Goal: Information Seeking & Learning: Find specific fact

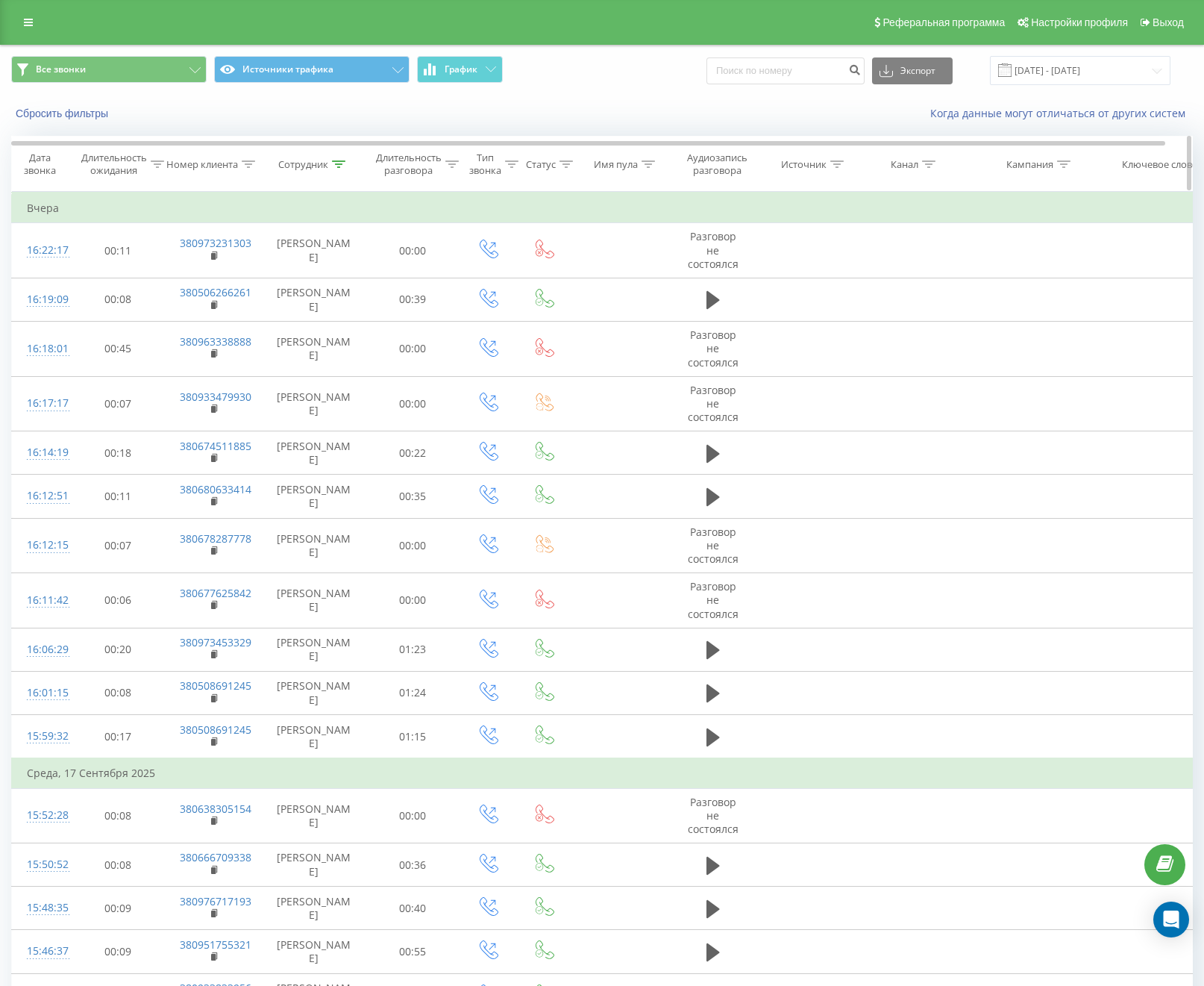
click at [337, 164] on icon at bounding box center [339, 165] width 13 height 8
click at [289, 301] on button "Отмена" at bounding box center [280, 300] width 64 height 18
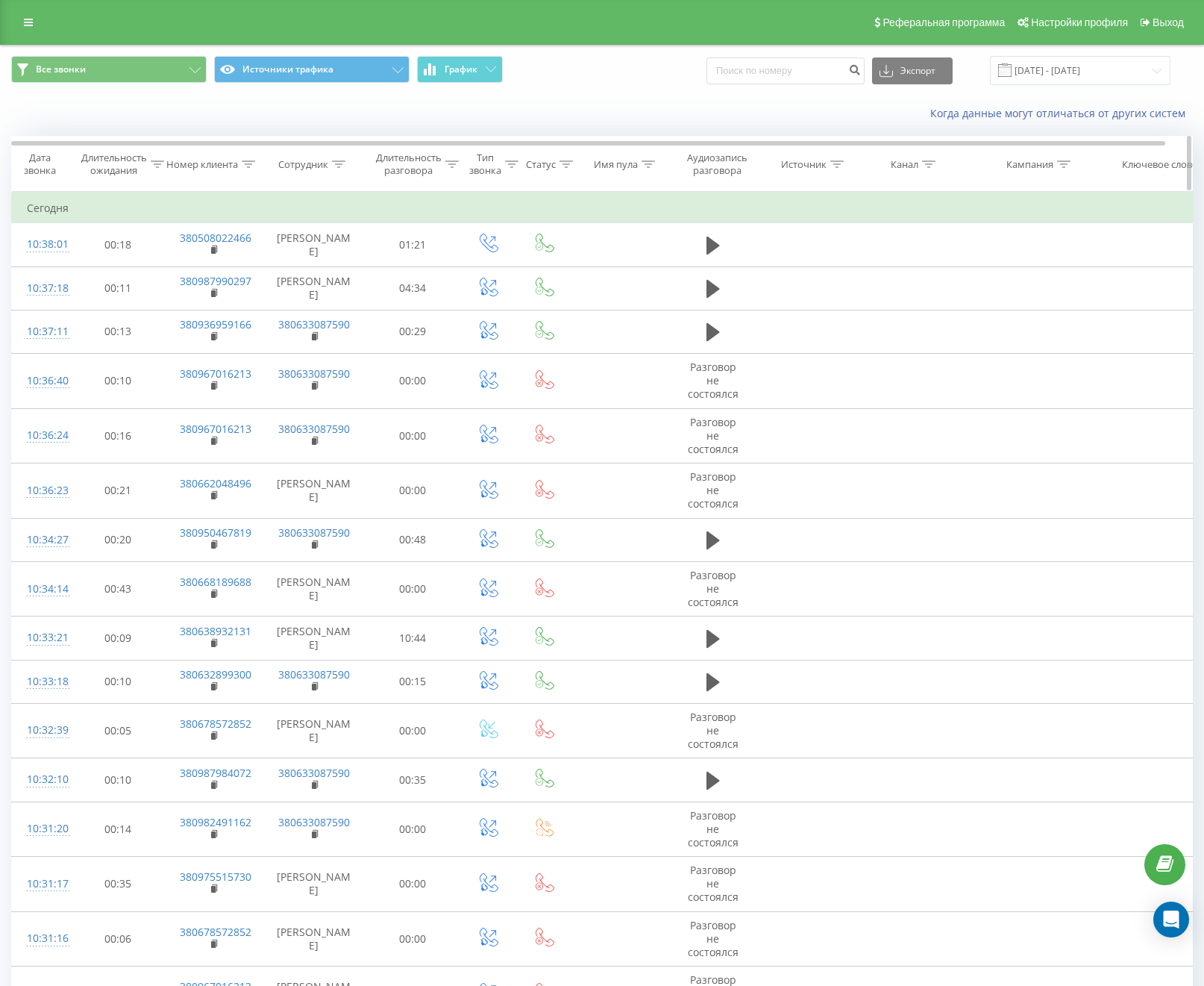
click at [342, 164] on icon at bounding box center [339, 165] width 13 height 8
click at [336, 259] on input "[PERSON_NAME]" at bounding box center [314, 271] width 131 height 26
type input "380633087621"
click button "OK" at bounding box center [346, 300] width 64 height 18
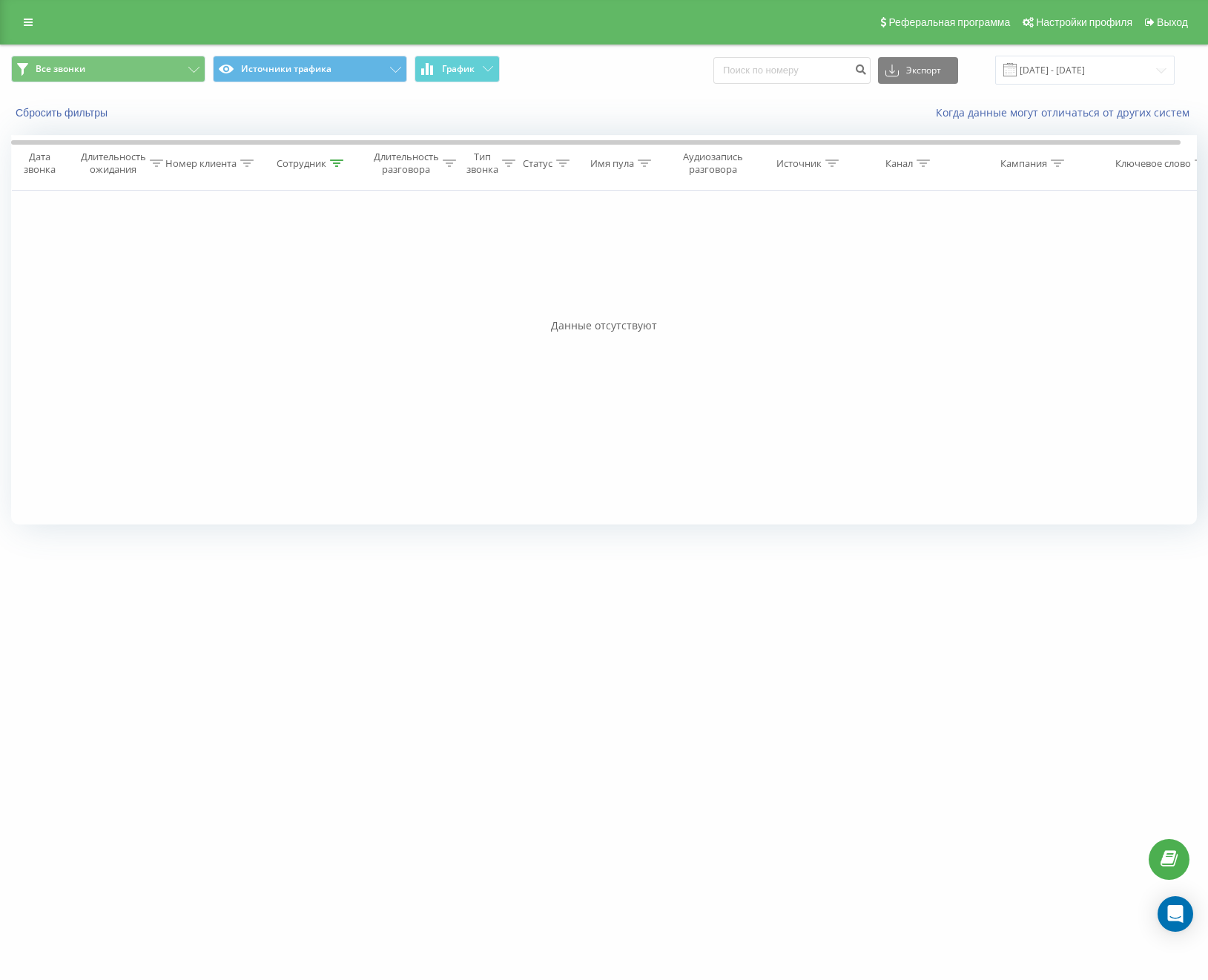
click at [592, 357] on div "Фильтровать по условию Равно Отмена OK Фильтровать по условию Содержит Отмена O…" at bounding box center [604, 357] width 1186 height 334
click at [1069, 56] on input "12.09.2025 - 19.09.2025" at bounding box center [1085, 70] width 180 height 29
click at [615, 92] on div "Все звонки Источники трафика График Экспорт .csv .xls .xlsx 12.09.2025 - 19.09.…" at bounding box center [604, 70] width 1207 height 50
click at [1093, 78] on input "12.09.2025 - 19.09.2025" at bounding box center [1085, 70] width 180 height 29
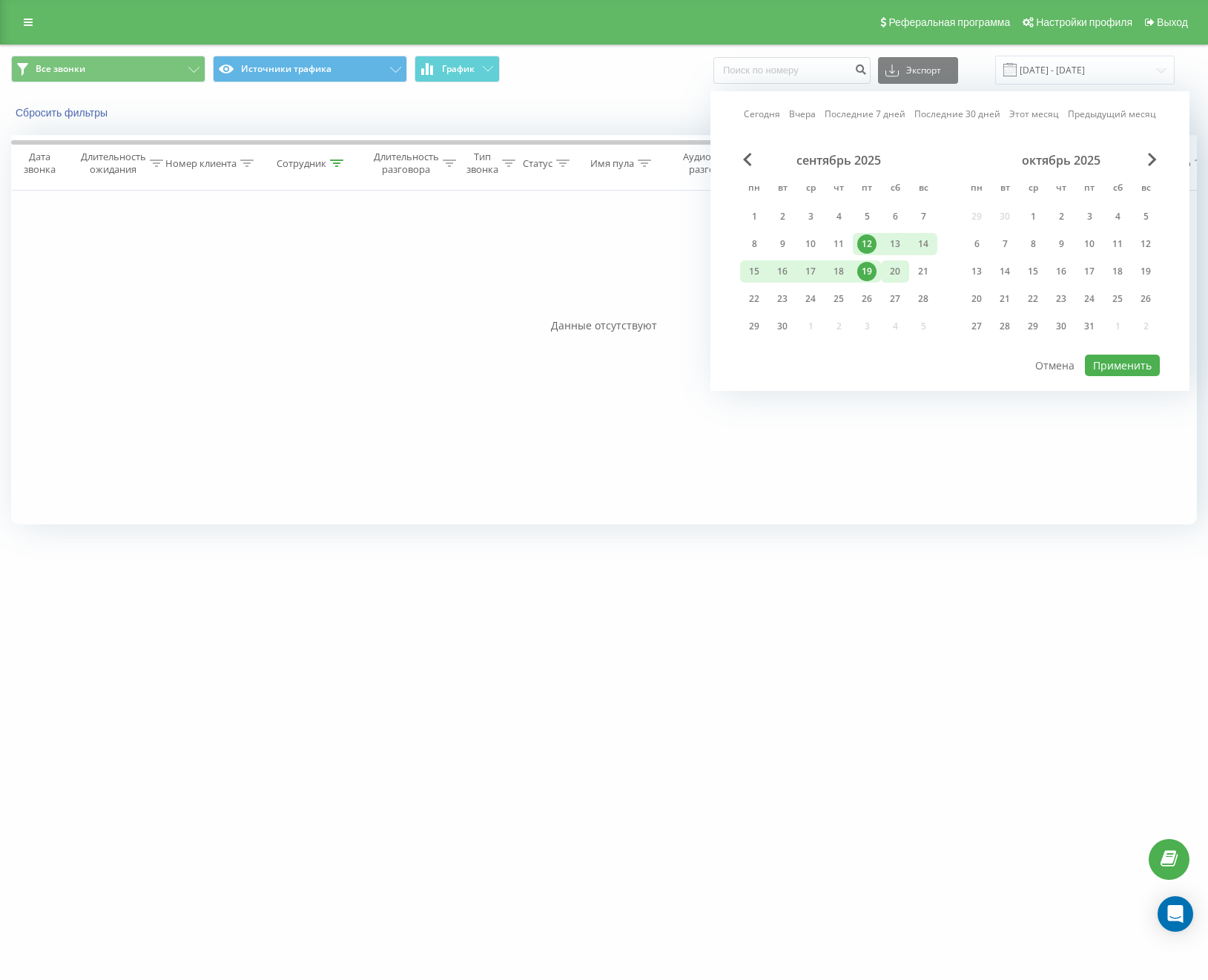
click at [898, 272] on div "20" at bounding box center [895, 272] width 19 height 19
click at [862, 238] on div "12" at bounding box center [867, 244] width 19 height 19
click at [1106, 368] on button "Применить" at bounding box center [1123, 365] width 75 height 21
type input "12.09.2025 - 20.09.2025"
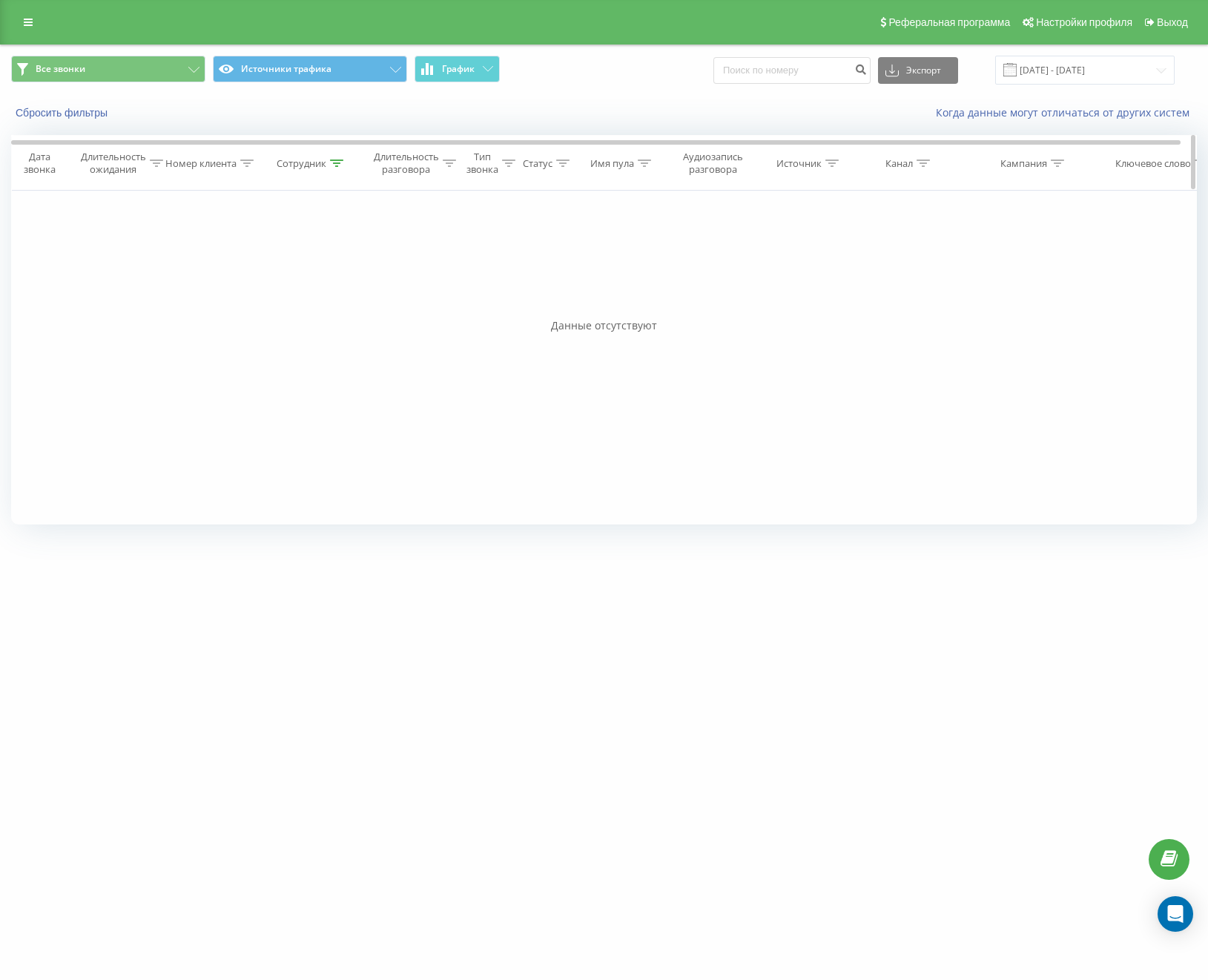
click at [333, 163] on icon at bounding box center [337, 164] width 13 height 8
click at [295, 294] on button "Отмена" at bounding box center [279, 299] width 63 height 18
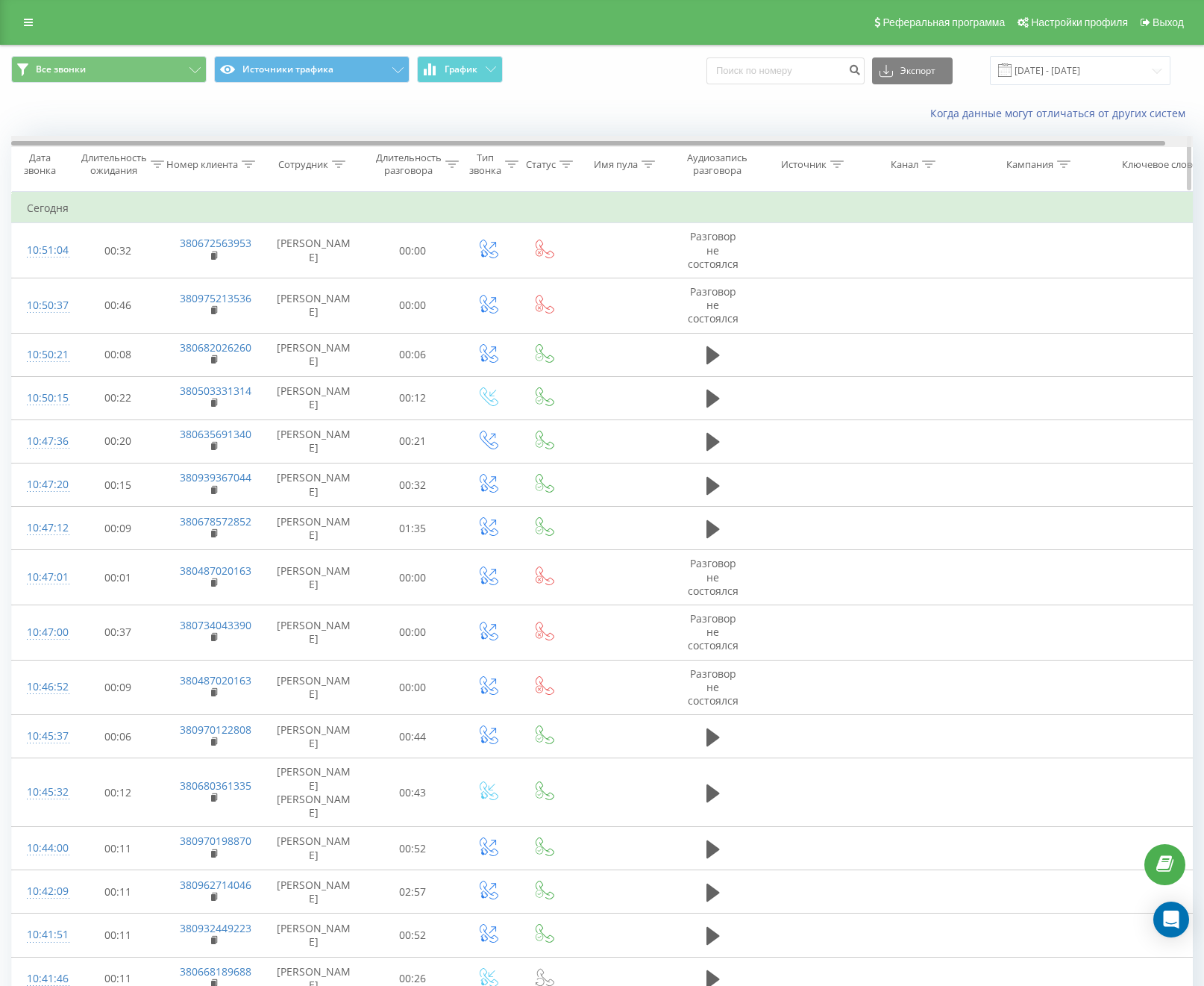
drag, startPoint x: 1049, startPoint y: 145, endPoint x: 574, endPoint y: 165, distance: 475.4
click at [813, 146] on div at bounding box center [602, 142] width 1182 height 12
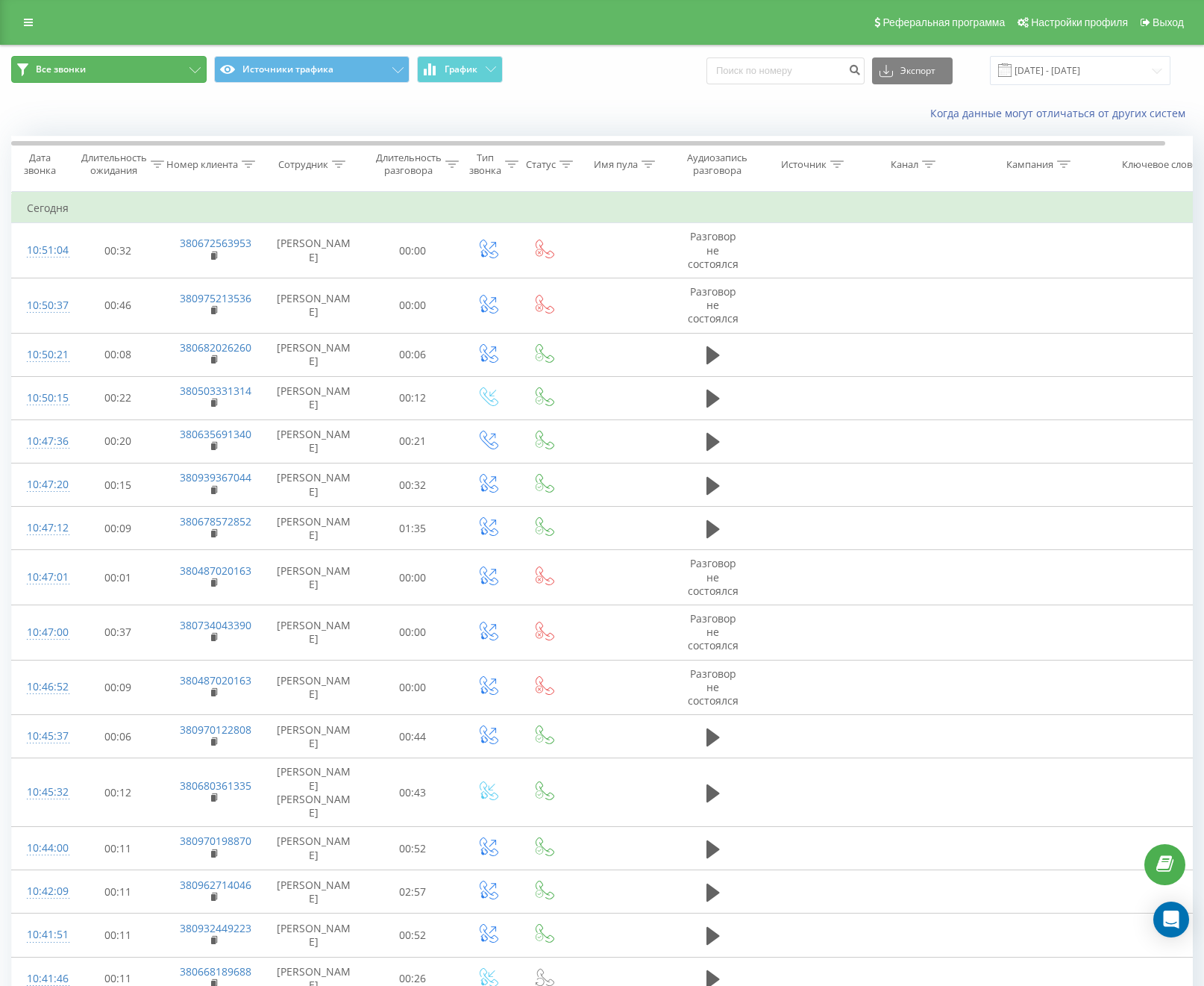
click at [150, 74] on button "Все звонки" at bounding box center [109, 69] width 195 height 27
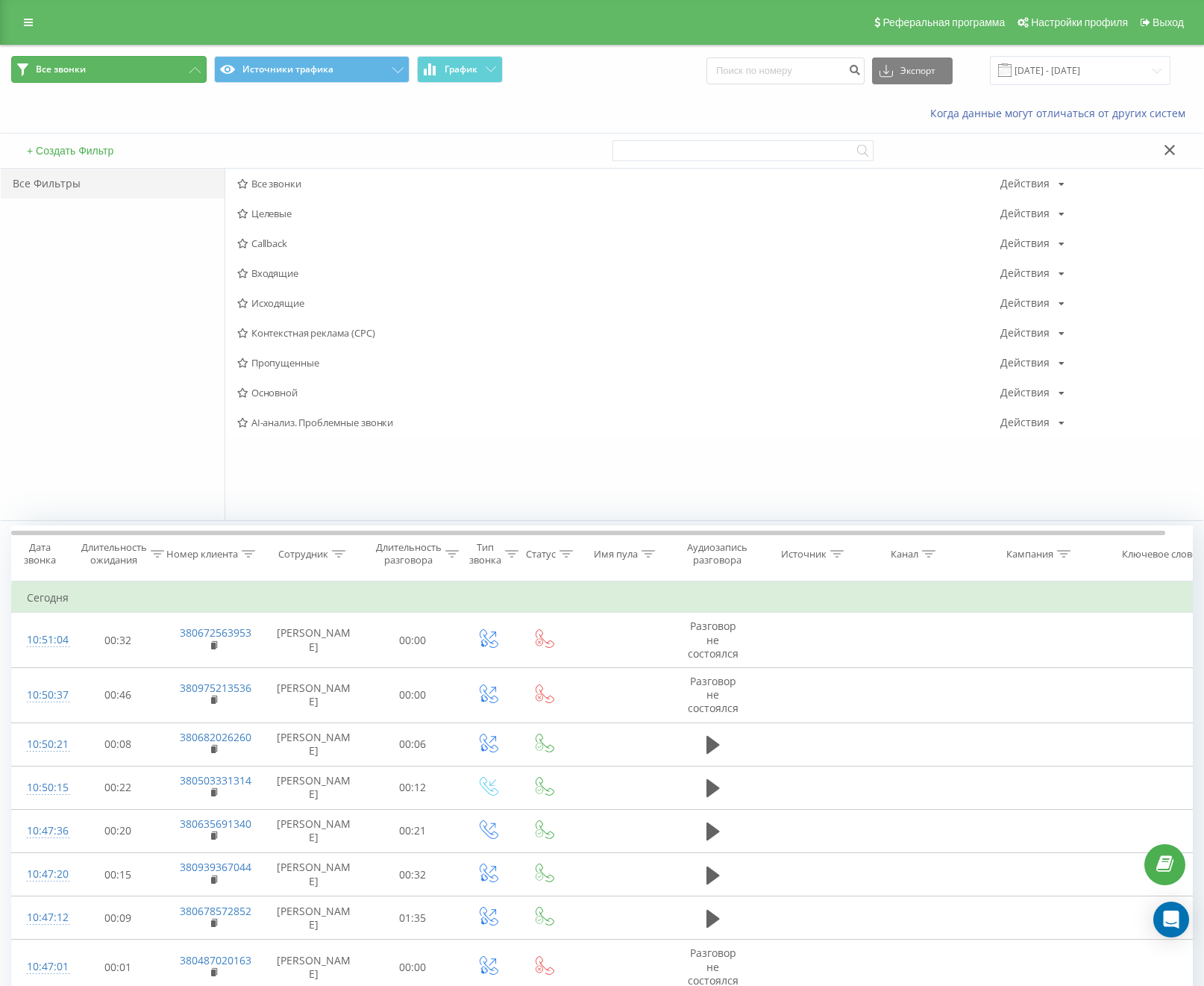
click at [152, 70] on button "Все звонки" at bounding box center [109, 69] width 195 height 27
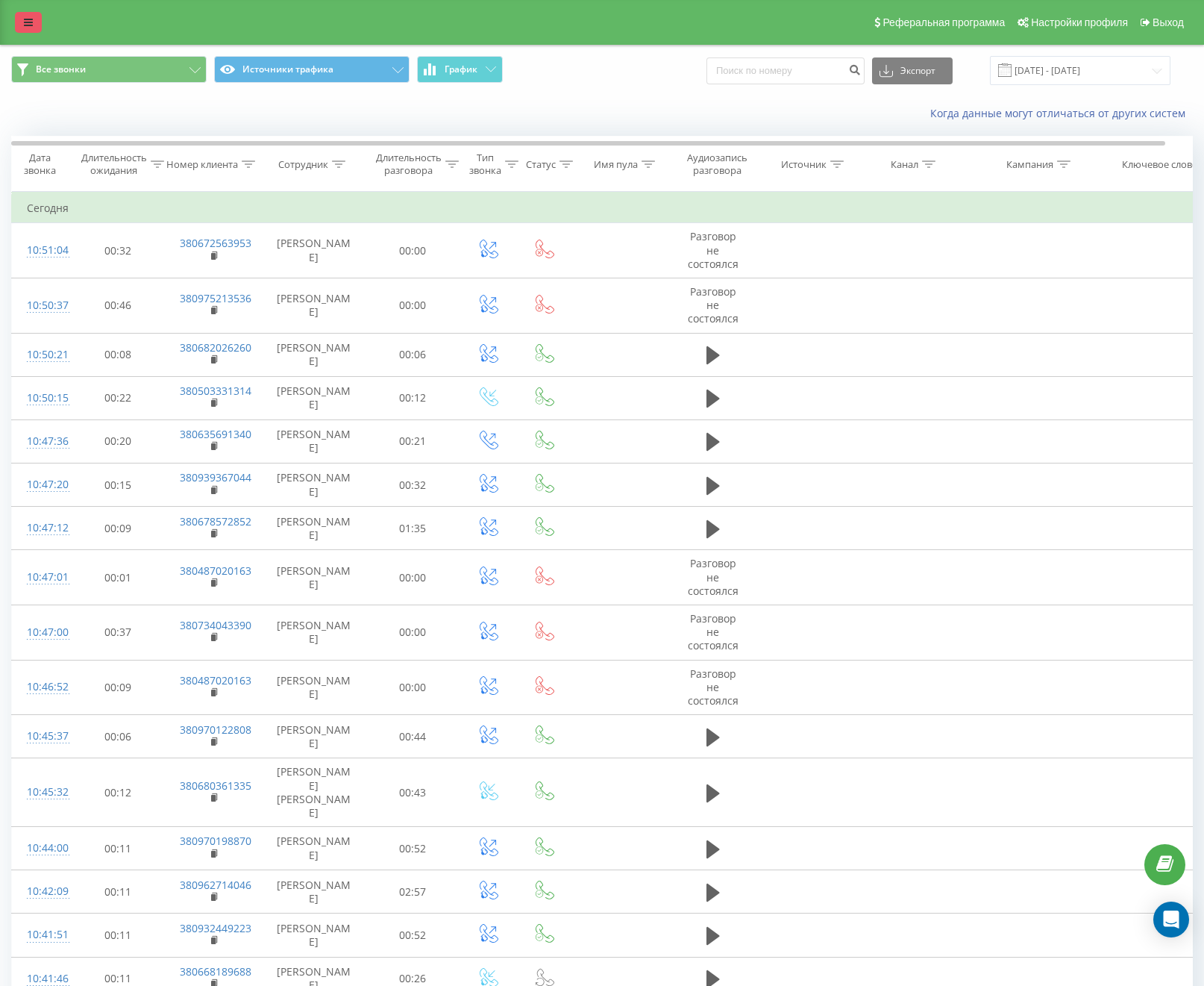
click at [30, 21] on icon at bounding box center [28, 22] width 9 height 11
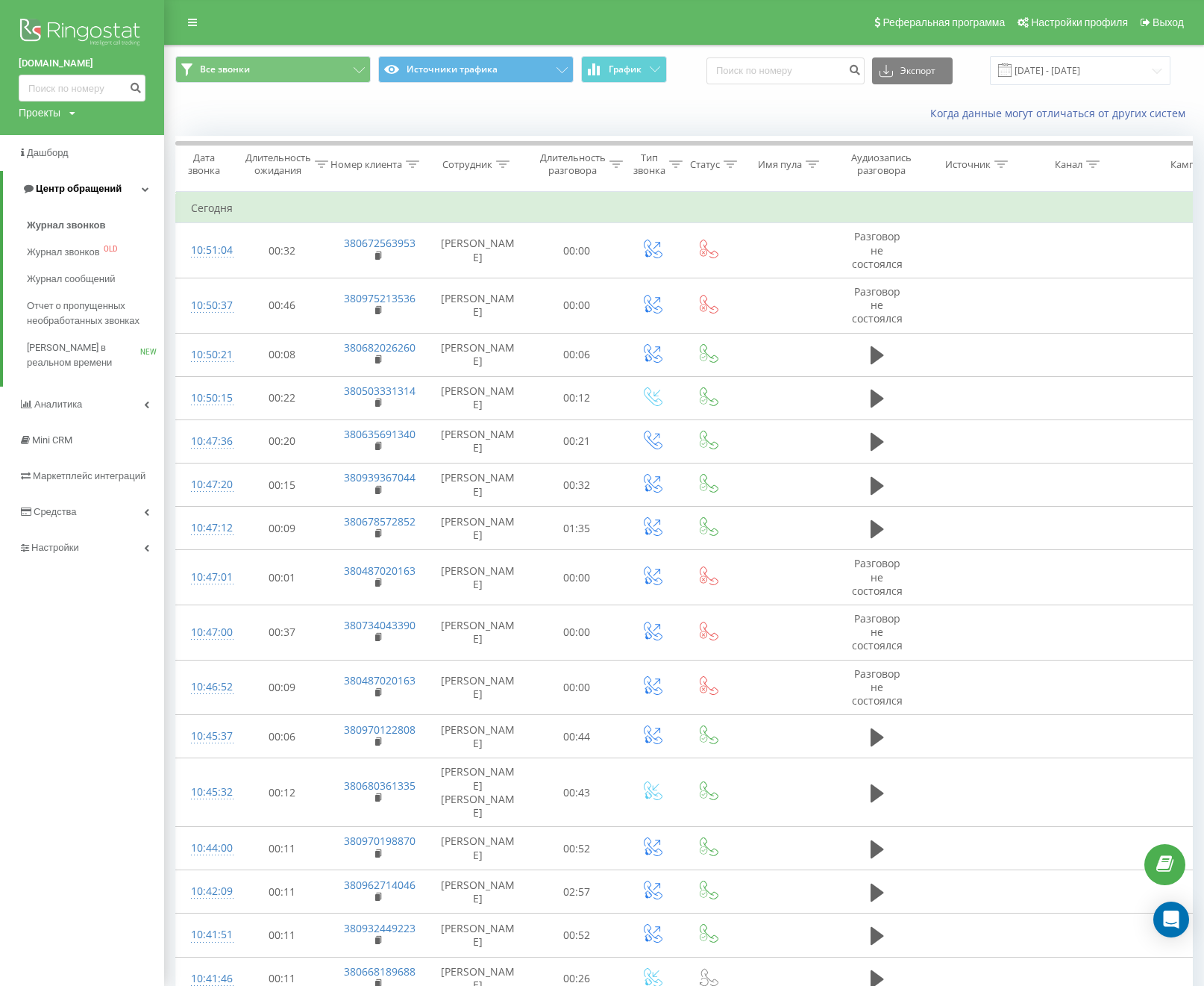
click at [81, 189] on span "Центр обращений" at bounding box center [78, 189] width 86 height 12
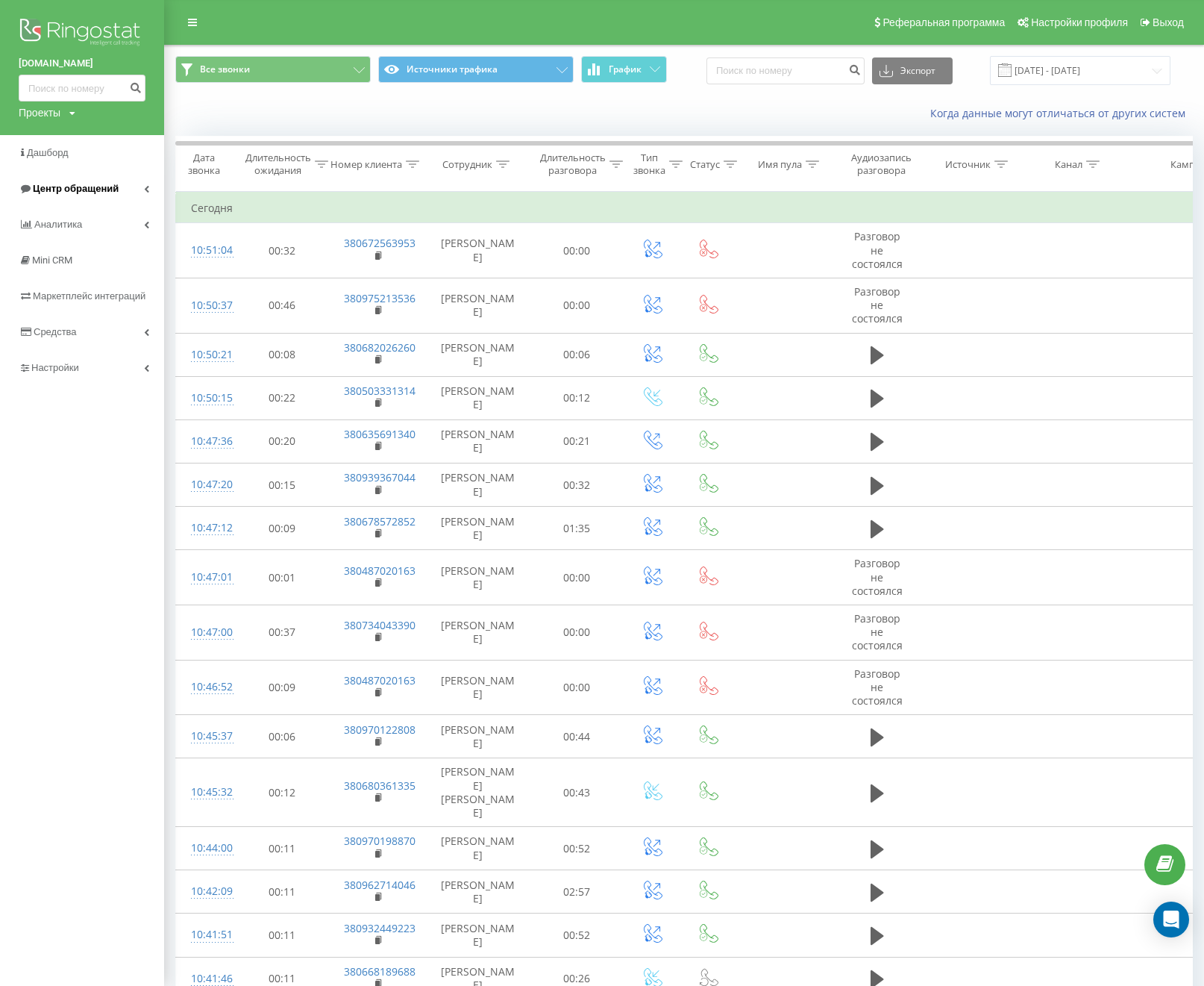
click at [113, 190] on span "Центр обращений" at bounding box center [75, 189] width 86 height 12
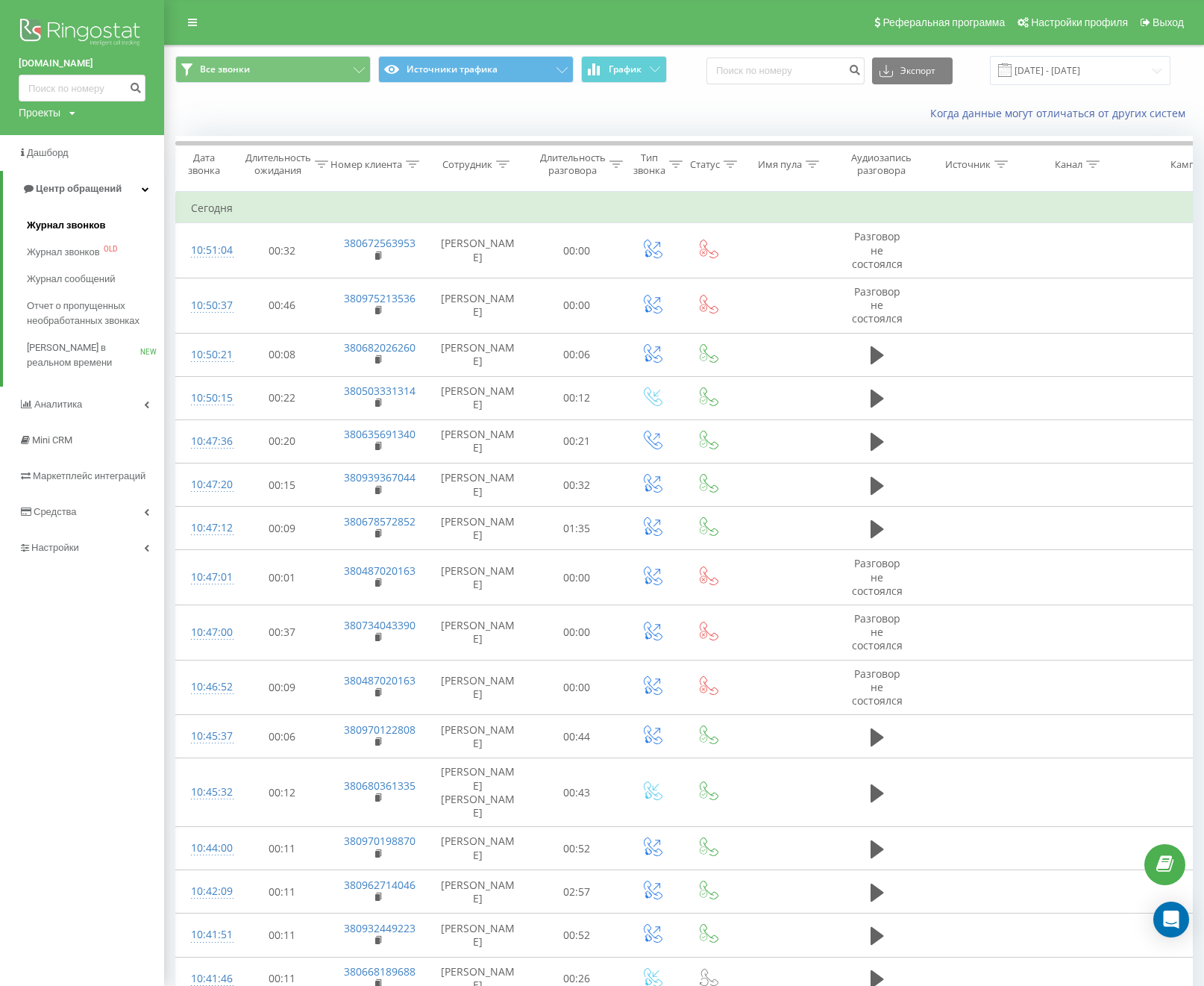
click at [72, 228] on span "Журнал звонков" at bounding box center [65, 224] width 78 height 14
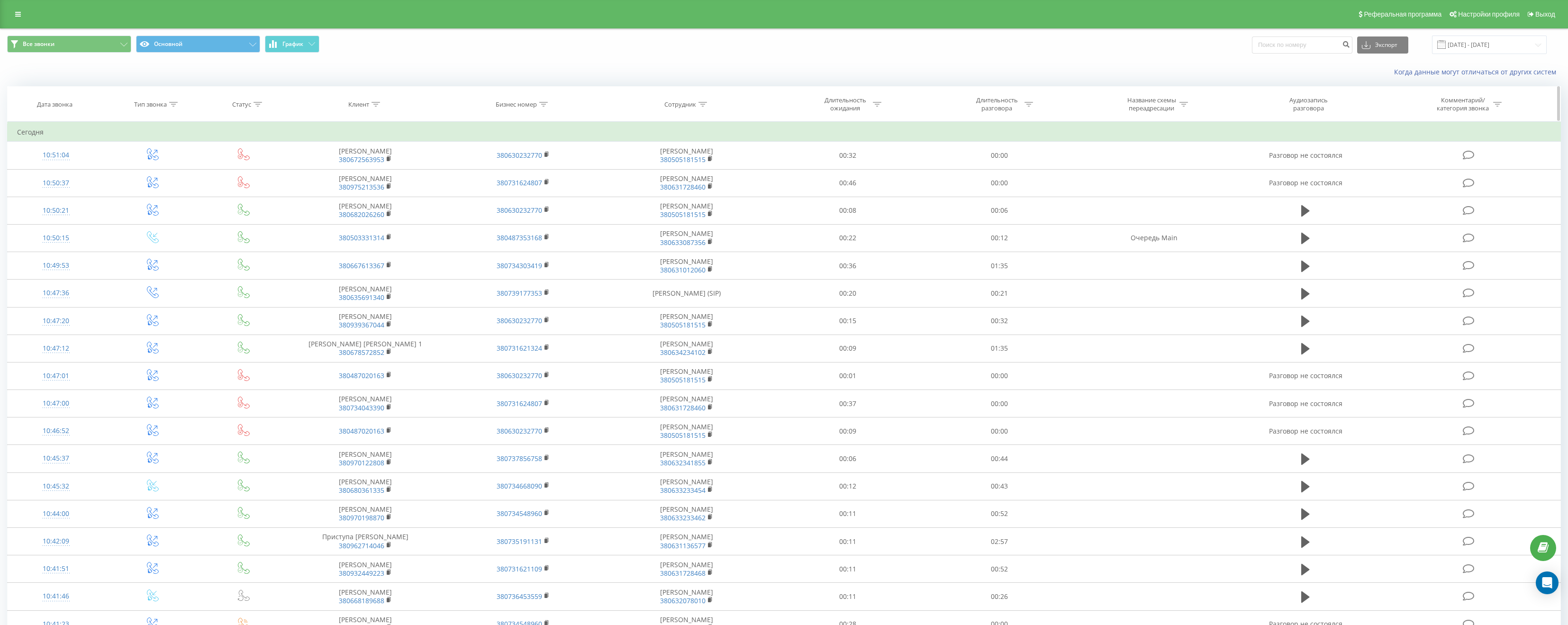
click at [1178, 100] on div "Название схемы переадресации" at bounding box center [1157, 104] width 62 height 16
click at [1183, 108] on div at bounding box center [1184, 104] width 9 height 8
drag, startPoint x: 1180, startPoint y: 107, endPoint x: 1176, endPoint y: 117, distance: 10.8
click at [1180, 107] on div at bounding box center [1184, 104] width 9 height 8
click at [1157, 168] on input "text" at bounding box center [1154, 172] width 83 height 17
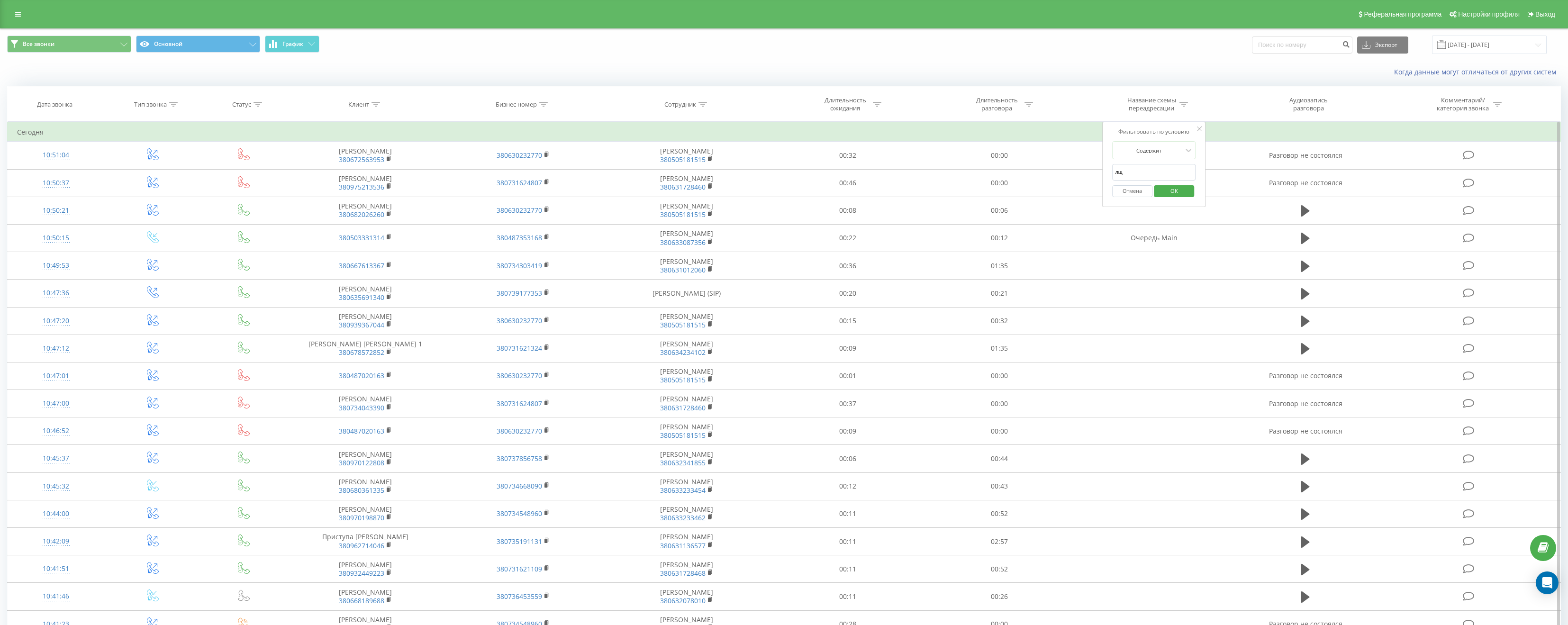
type input "л"
click at [1175, 191] on span "OK" at bounding box center [1174, 191] width 26 height 15
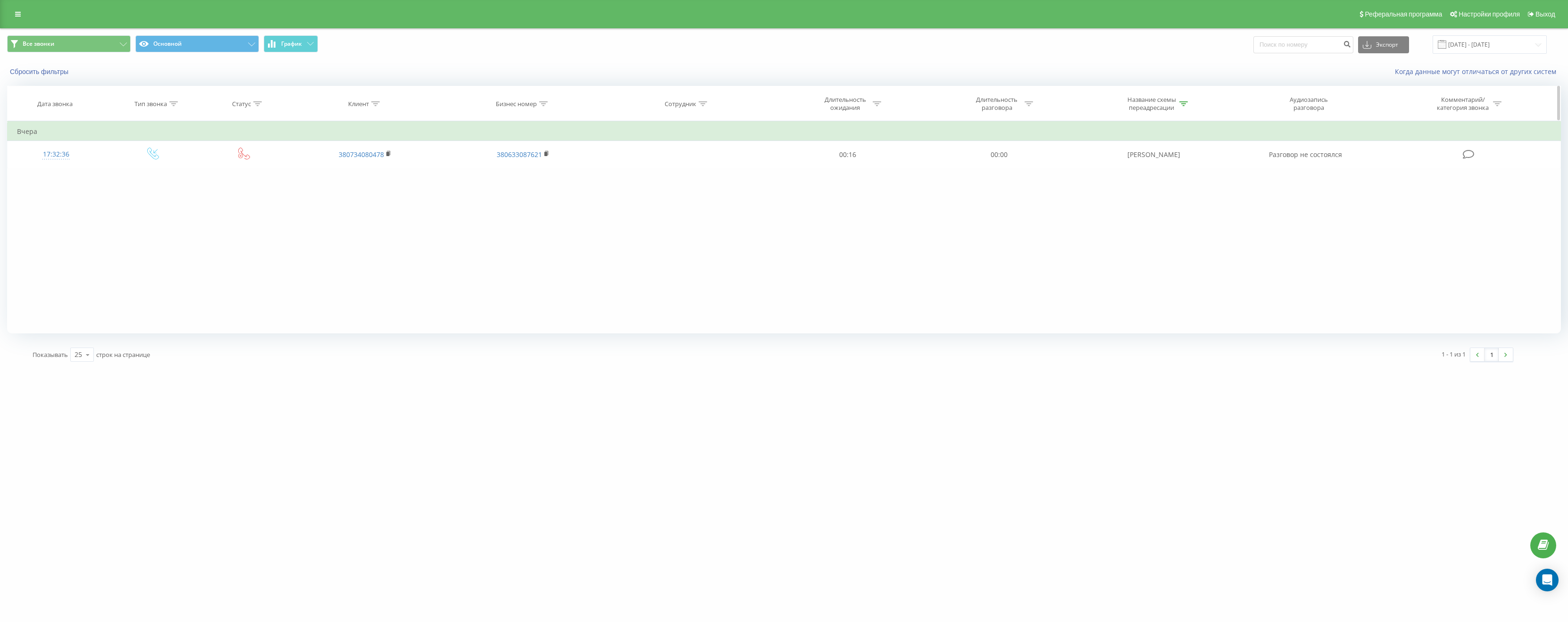
click at [1182, 106] on div at bounding box center [1183, 103] width 9 height 8
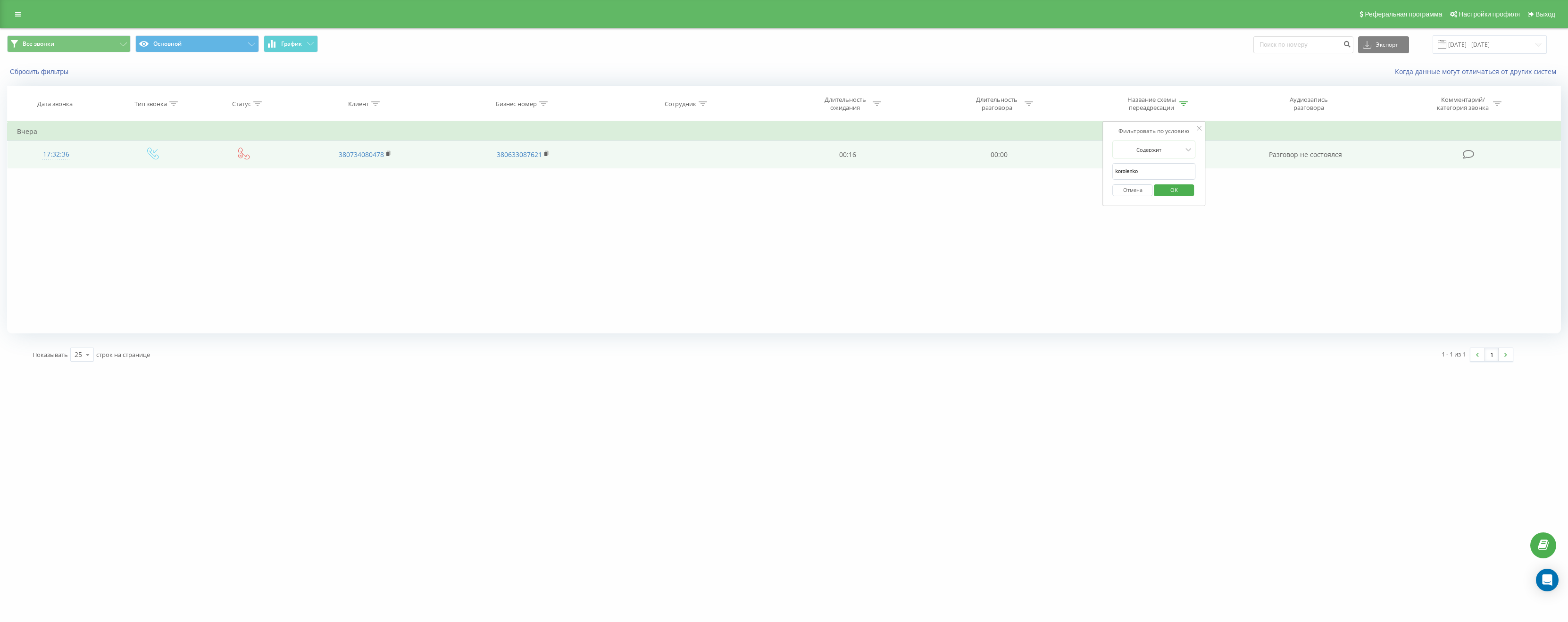
drag, startPoint x: 1164, startPoint y: 170, endPoint x: 1089, endPoint y: 169, distance: 75.0
click at [1089, 169] on table "Фильтровать по условию Равно Введите значение Отмена OK Фильтровать по условию …" at bounding box center [784, 144] width 1554 height 47
type input "balakan"
click button "OK" at bounding box center [1174, 190] width 40 height 12
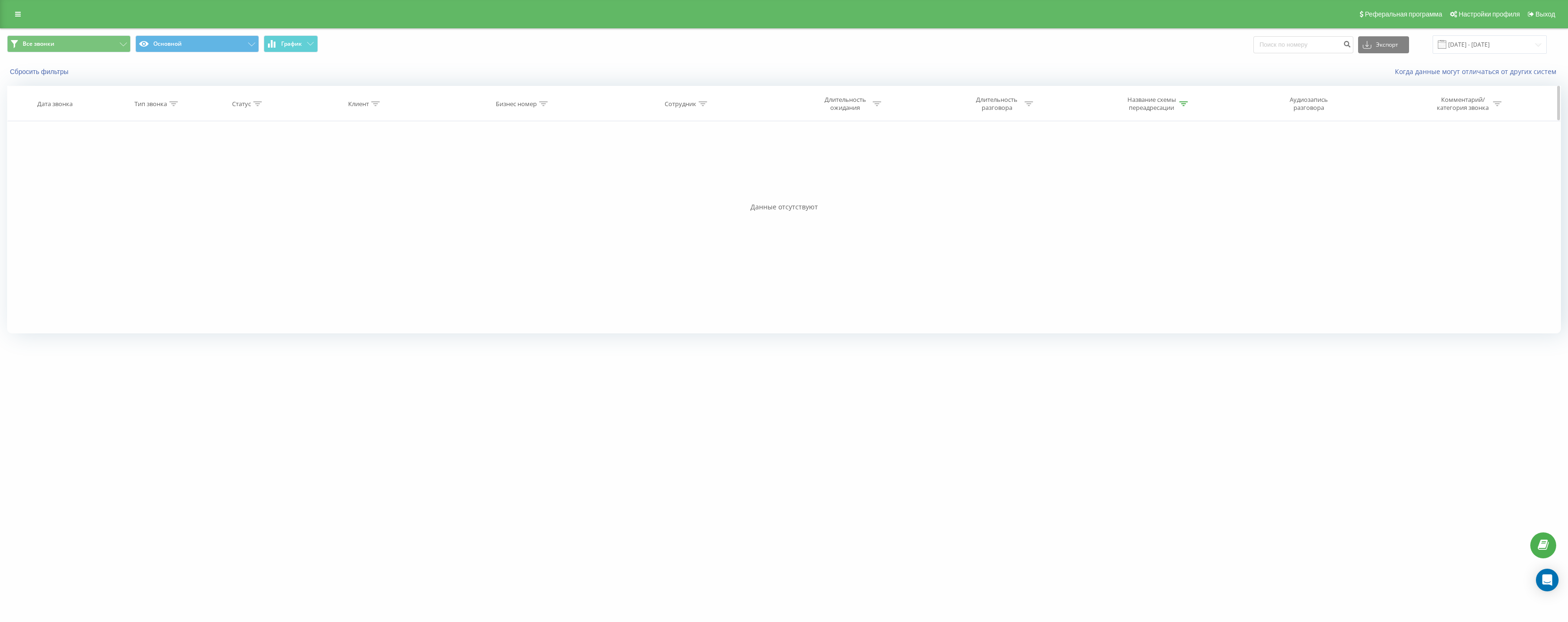
click at [1188, 103] on div "Название схемы переадресации" at bounding box center [1153, 103] width 158 height 16
click at [1181, 106] on div at bounding box center [1183, 103] width 9 height 8
click at [1180, 103] on icon at bounding box center [1183, 104] width 9 height 5
drag, startPoint x: 1146, startPoint y: 169, endPoint x: 1113, endPoint y: 171, distance: 33.1
click at [1113, 171] on input "balakan" at bounding box center [1154, 171] width 83 height 16
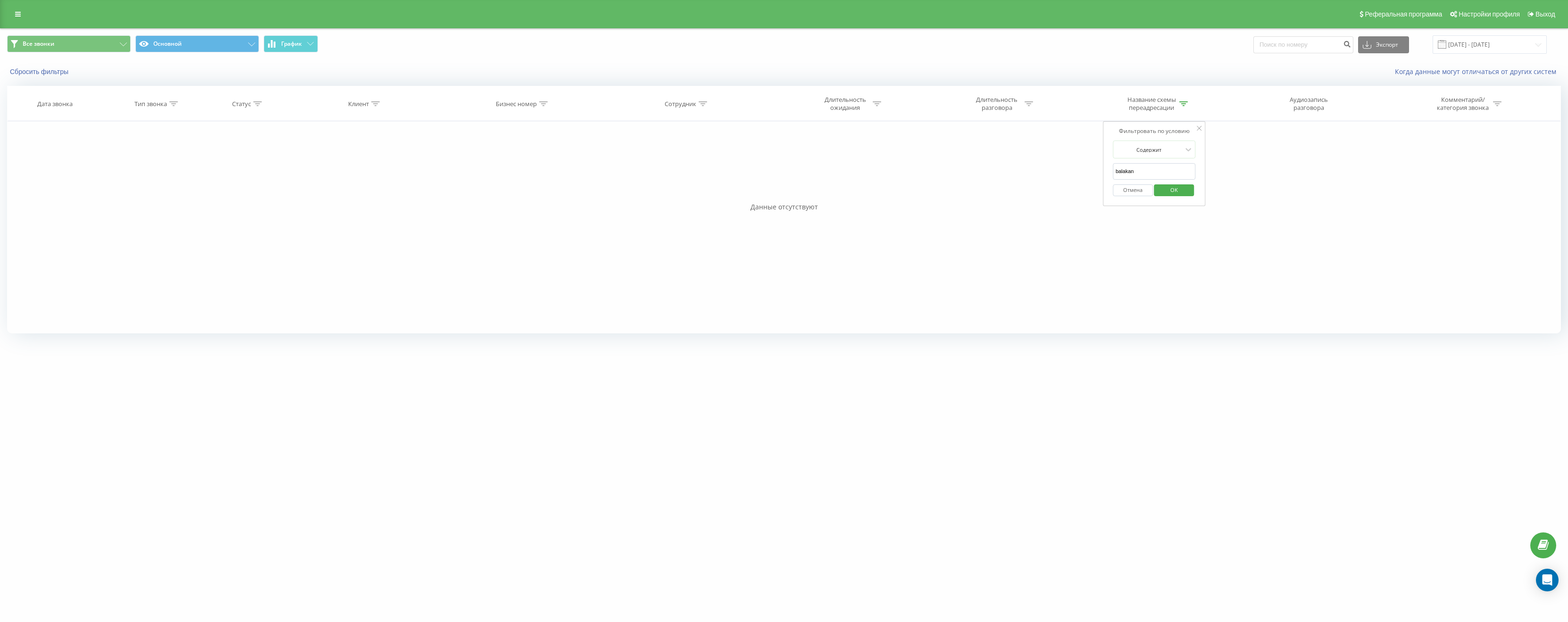
click at [1358, 242] on div "Фильтровать по условию Равно Введите значение Отмена OK Фильтровать по условию …" at bounding box center [784, 227] width 1554 height 212
click at [1194, 127] on div "Фильтровать по условию" at bounding box center [1154, 131] width 83 height 9
click at [1199, 128] on icon at bounding box center [1199, 128] width 5 height 5
click at [1177, 100] on div "Название схемы переадресации" at bounding box center [1157, 103] width 61 height 16
click at [1182, 103] on icon at bounding box center [1183, 104] width 9 height 5
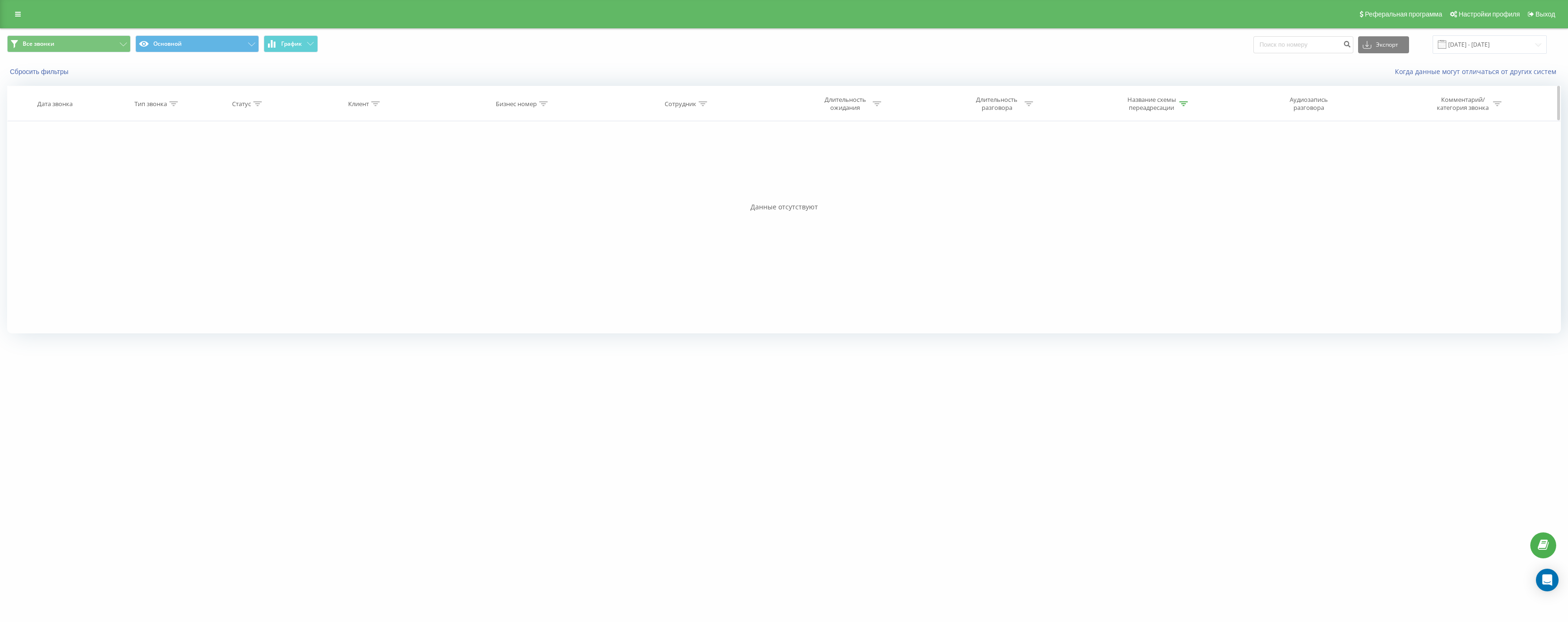
click at [1183, 104] on icon at bounding box center [1183, 104] width 9 height 5
click at [1136, 192] on button "Отмена" at bounding box center [1133, 190] width 40 height 12
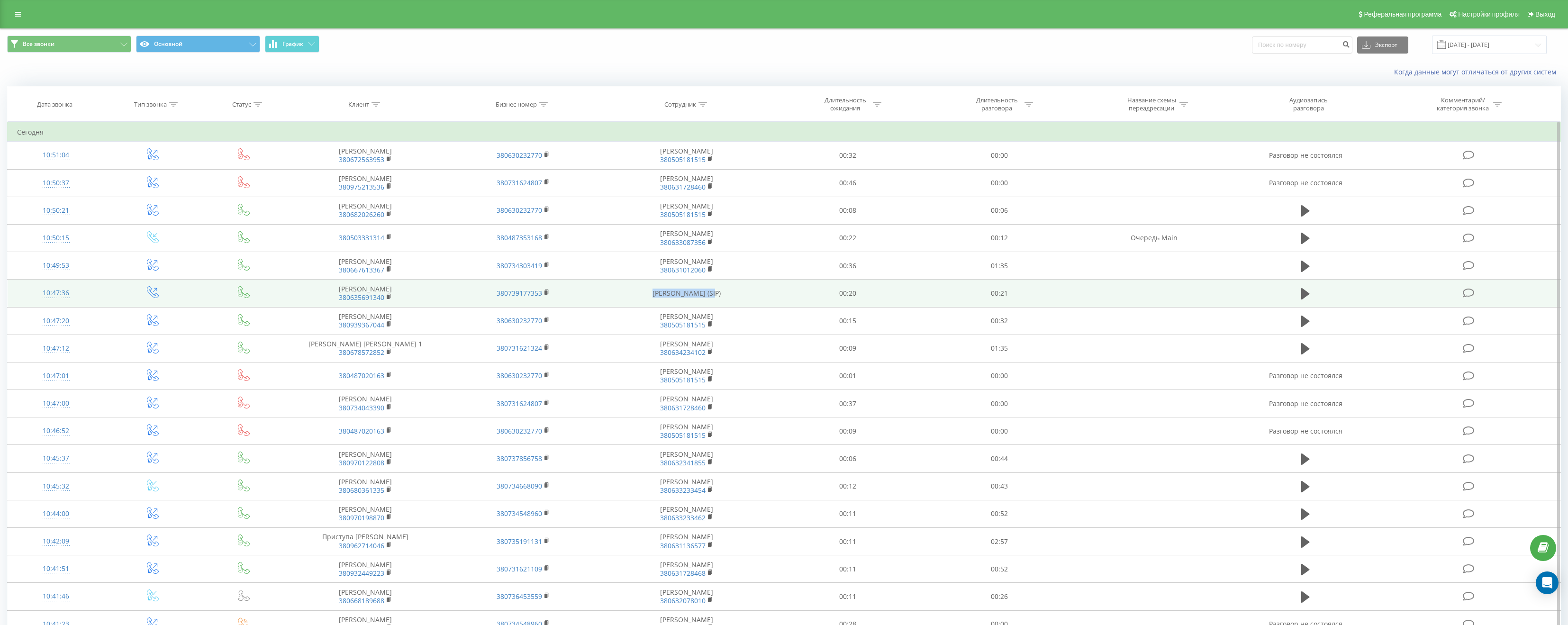
drag, startPoint x: 647, startPoint y: 292, endPoint x: 709, endPoint y: 296, distance: 62.1
click at [709, 296] on td "Tetiana Myronenko (SIP)" at bounding box center [686, 293] width 169 height 28
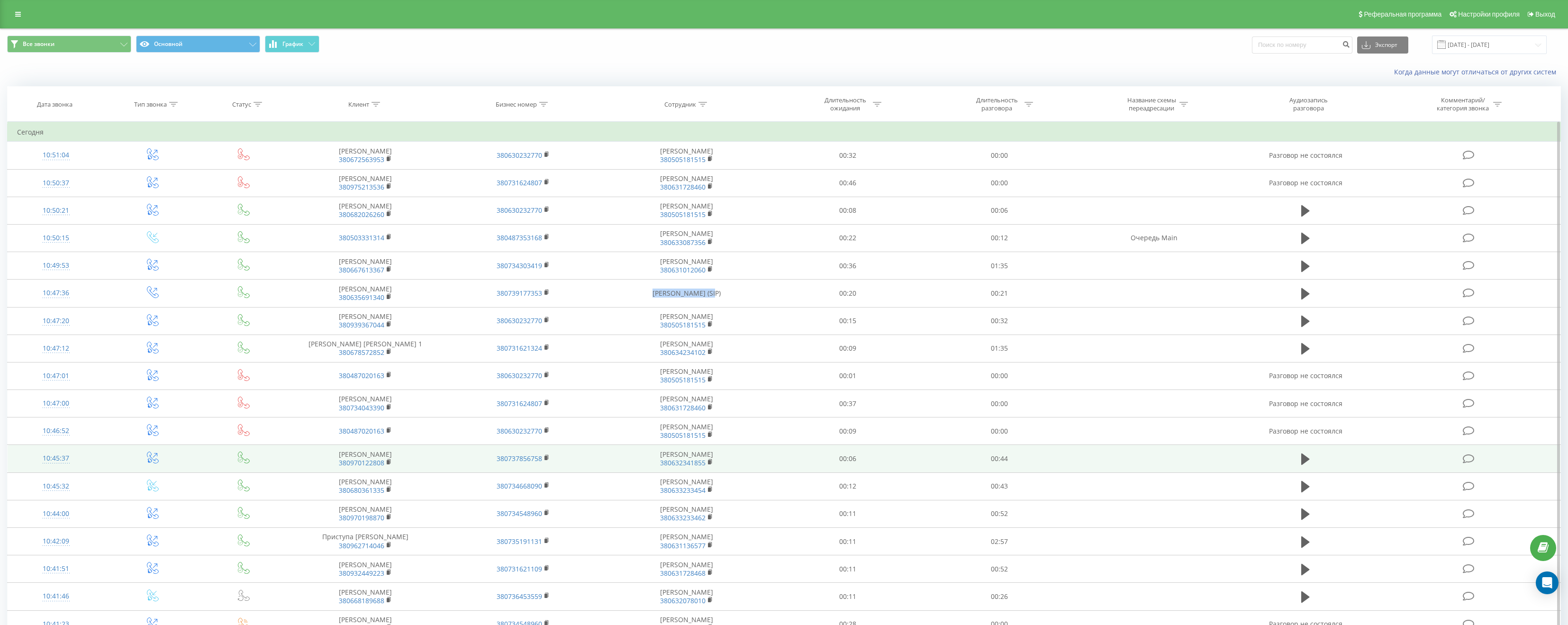
copy td "[PERSON_NAME]"
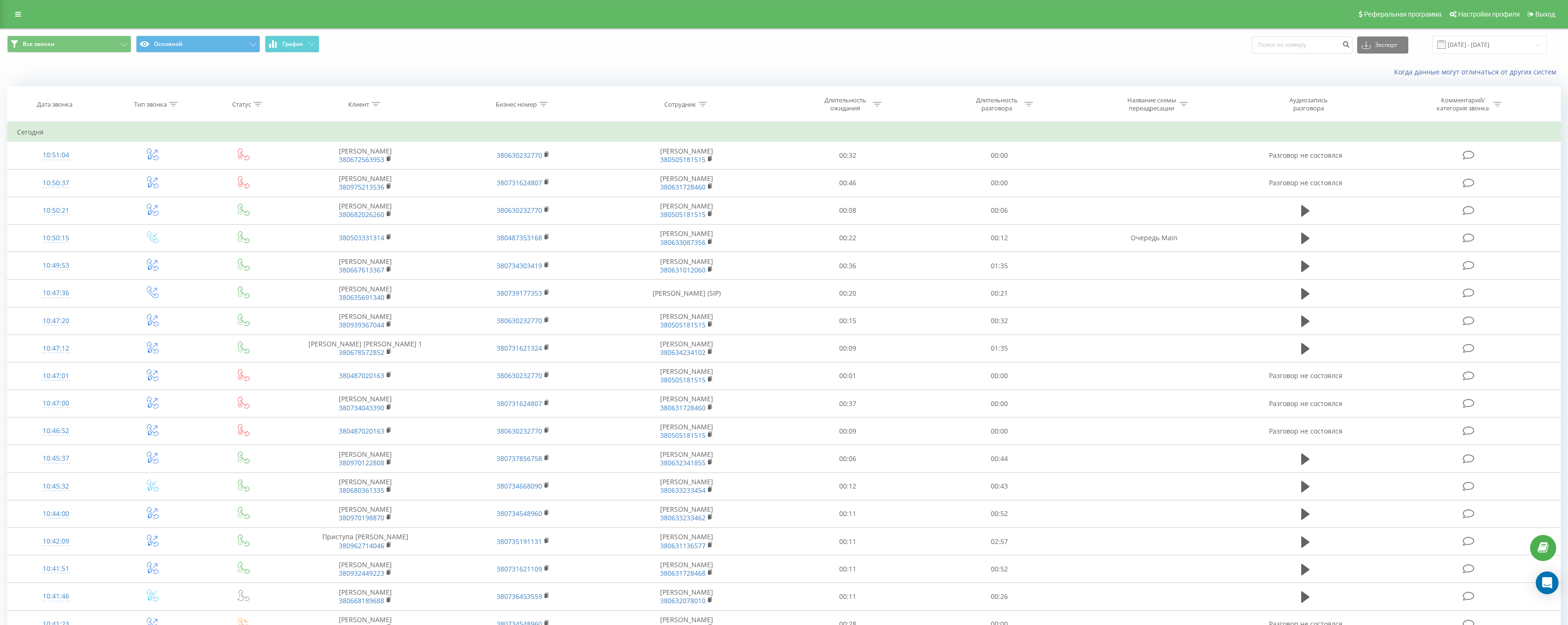
click at [26, 6] on div "Реферальная программа Настройки профиля Выход" at bounding box center [784, 14] width 1568 height 28
click at [24, 12] on link at bounding box center [18, 14] width 17 height 13
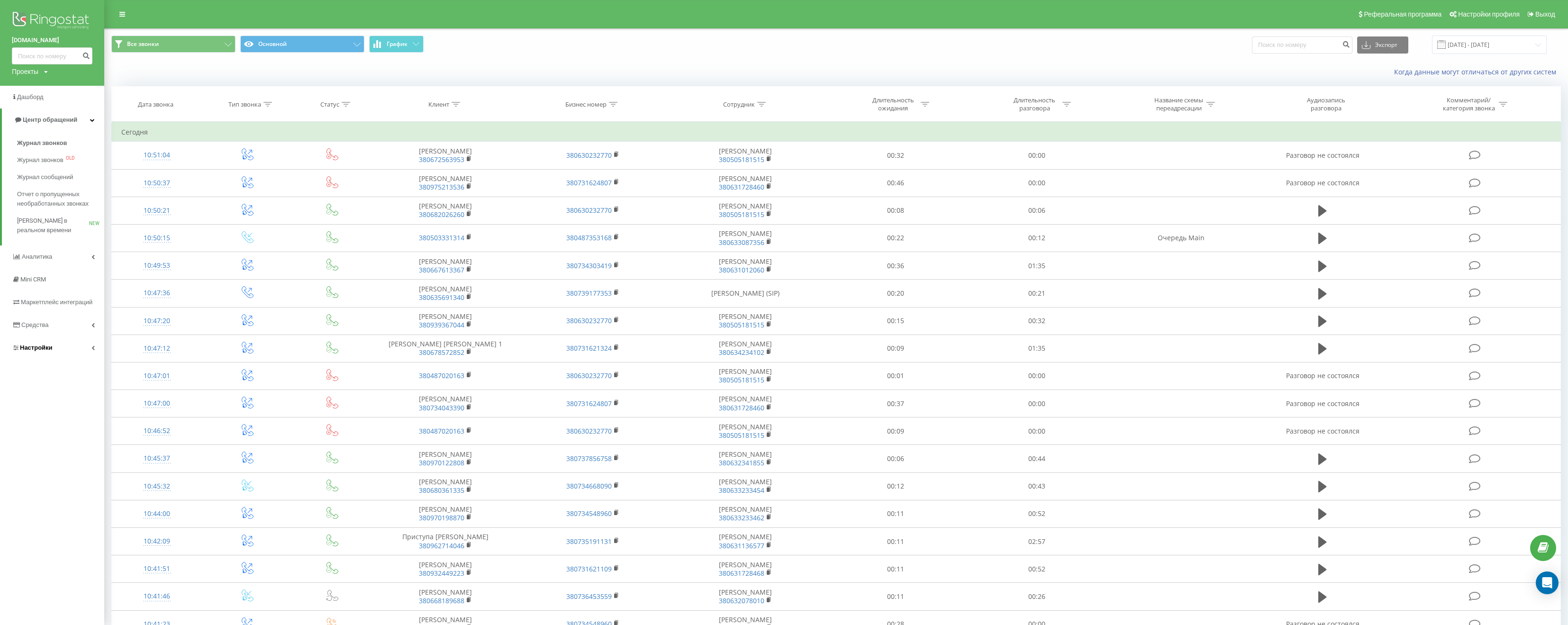
click at [79, 343] on link "Настройки" at bounding box center [52, 347] width 104 height 23
click at [65, 257] on span "Общие настройки" at bounding box center [52, 259] width 54 height 9
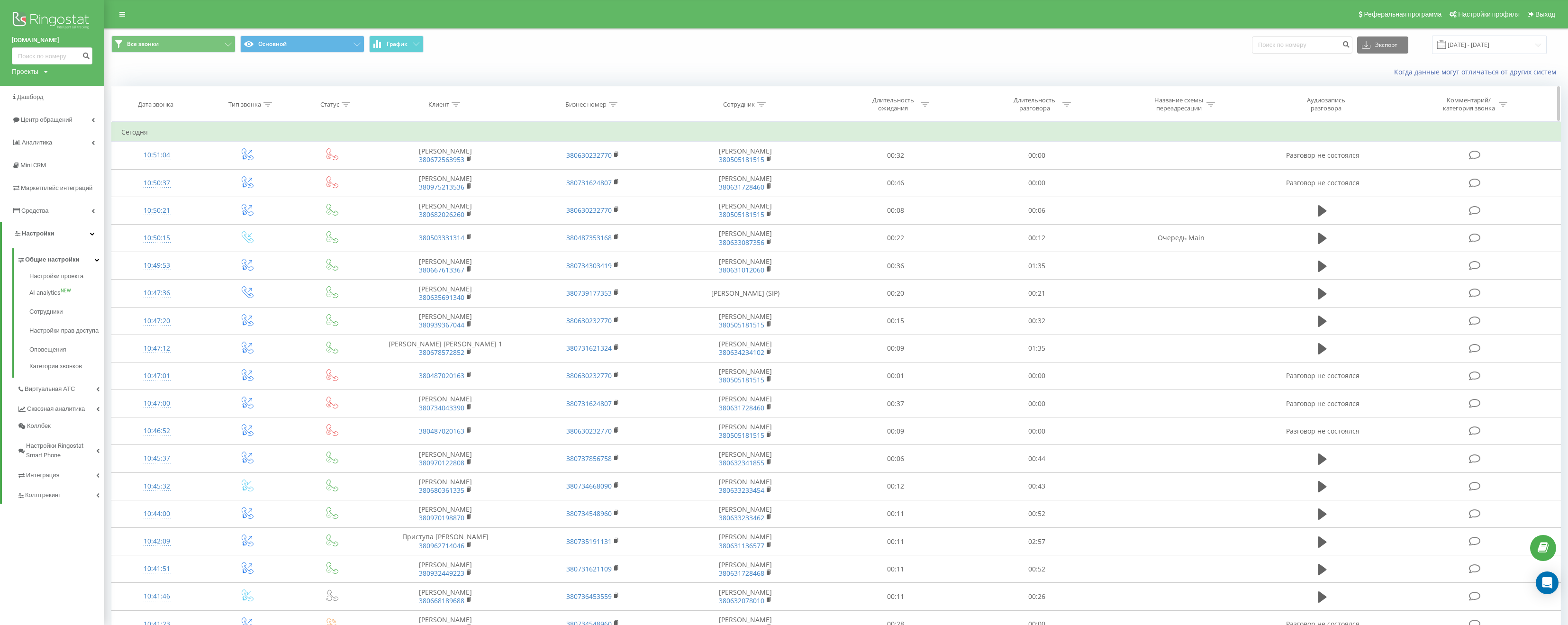
click at [1211, 104] on icon at bounding box center [1211, 105] width 9 height 5
click at [1185, 174] on input "balakan" at bounding box center [1182, 172] width 83 height 17
click at [759, 103] on icon at bounding box center [761, 105] width 9 height 5
click at [754, 168] on input "text" at bounding box center [745, 172] width 83 height 17
type input "korolenko"
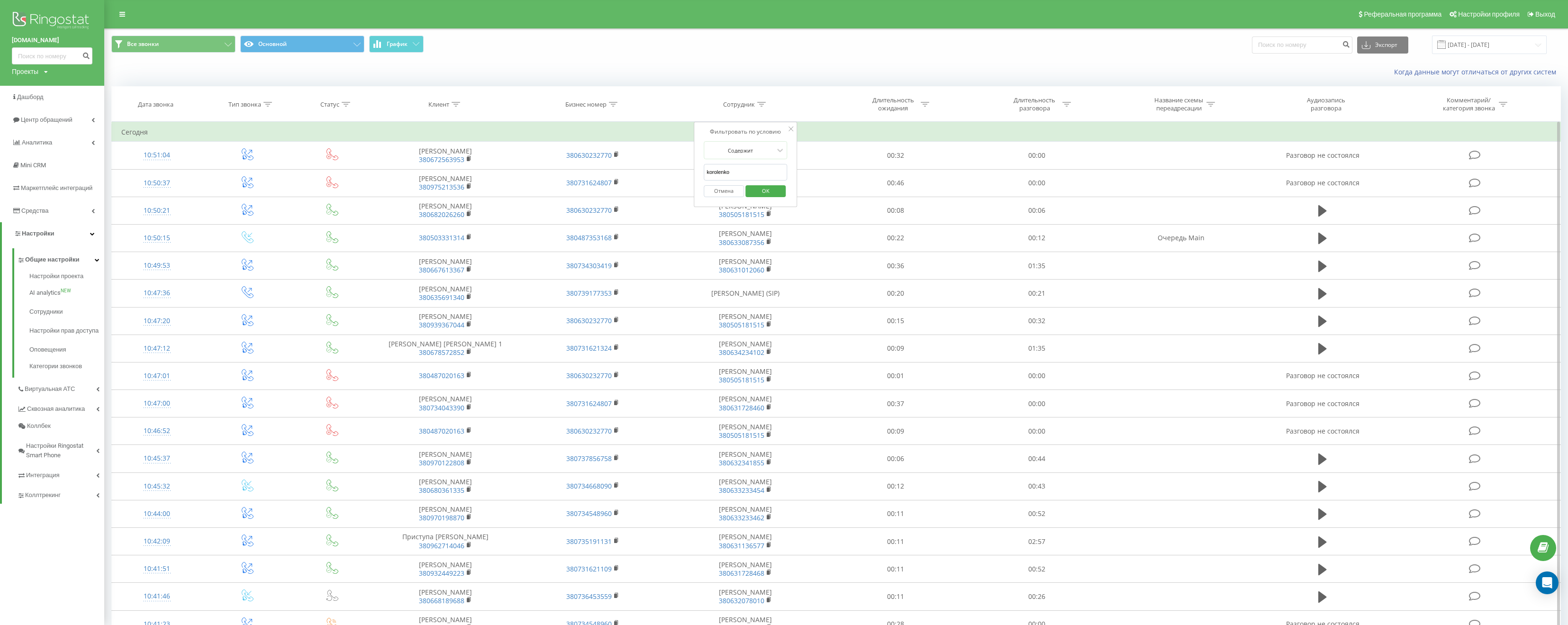
click at [782, 198] on div "Отмена OK" at bounding box center [745, 191] width 83 height 21
click at [777, 188] on span "OK" at bounding box center [766, 191] width 26 height 15
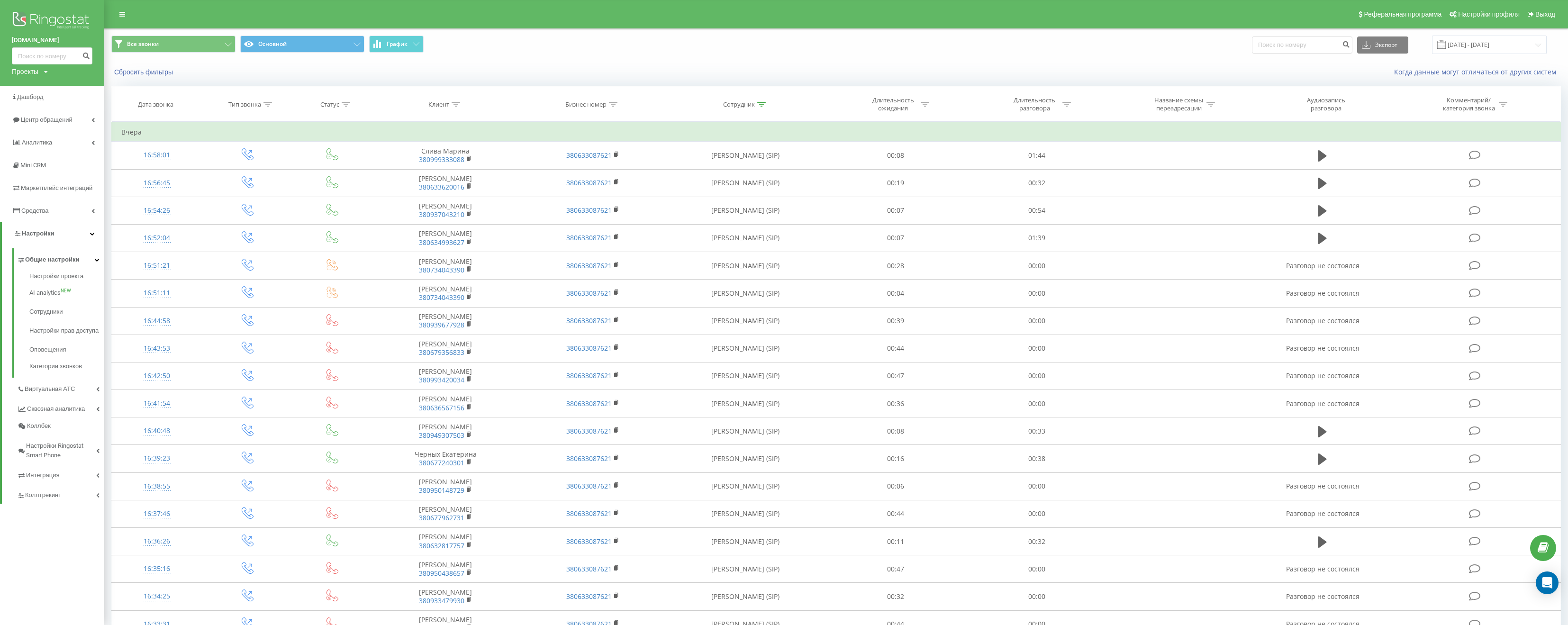
click at [668, 57] on div "Все звонки Основной График Экспорт .csv .xls .xlsx 19.08.2025 - 19.09.2025" at bounding box center [836, 45] width 1463 height 32
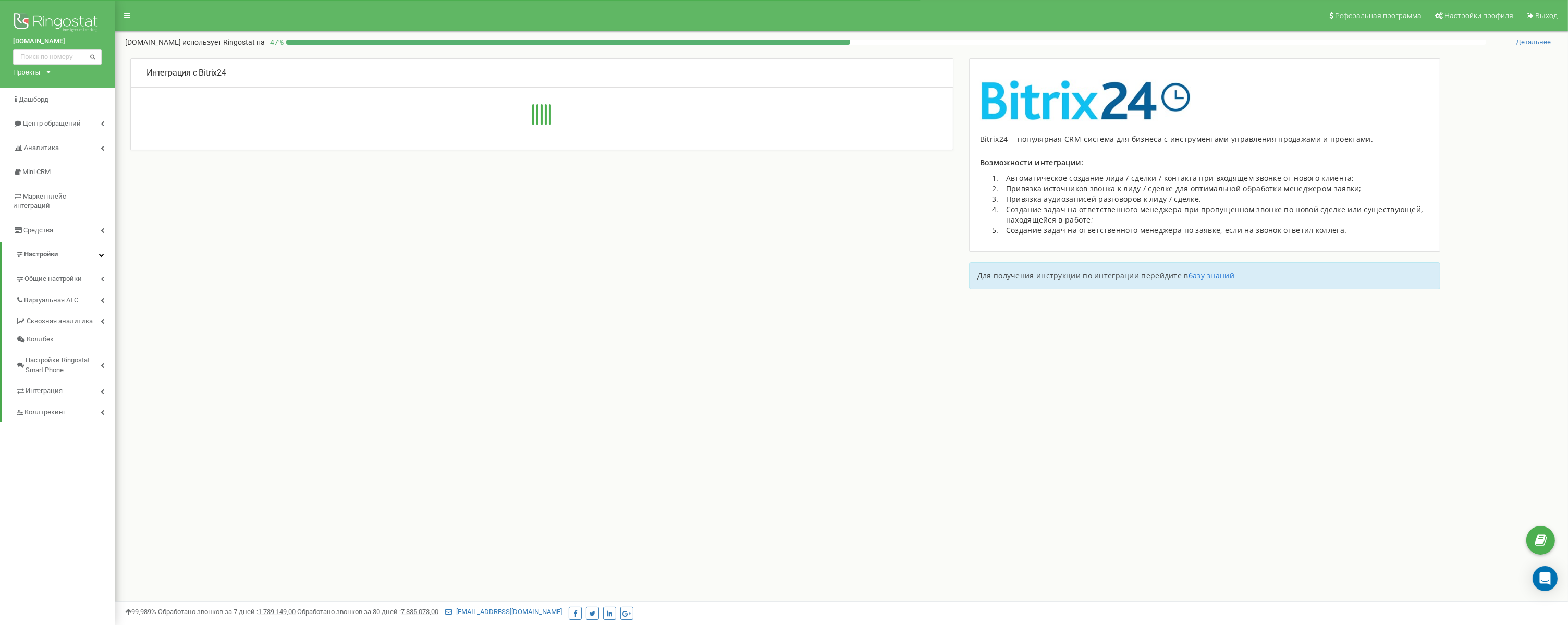
click at [238, 256] on div "Интеграция с Bitrix24 Для активации интеграции с Bitrix24: 4" at bounding box center [841, 179] width 1454 height 242
type input "[URL][DOMAIN_NAME]"
type input "54246"
type input "4363c8uuwi7kgnr1"
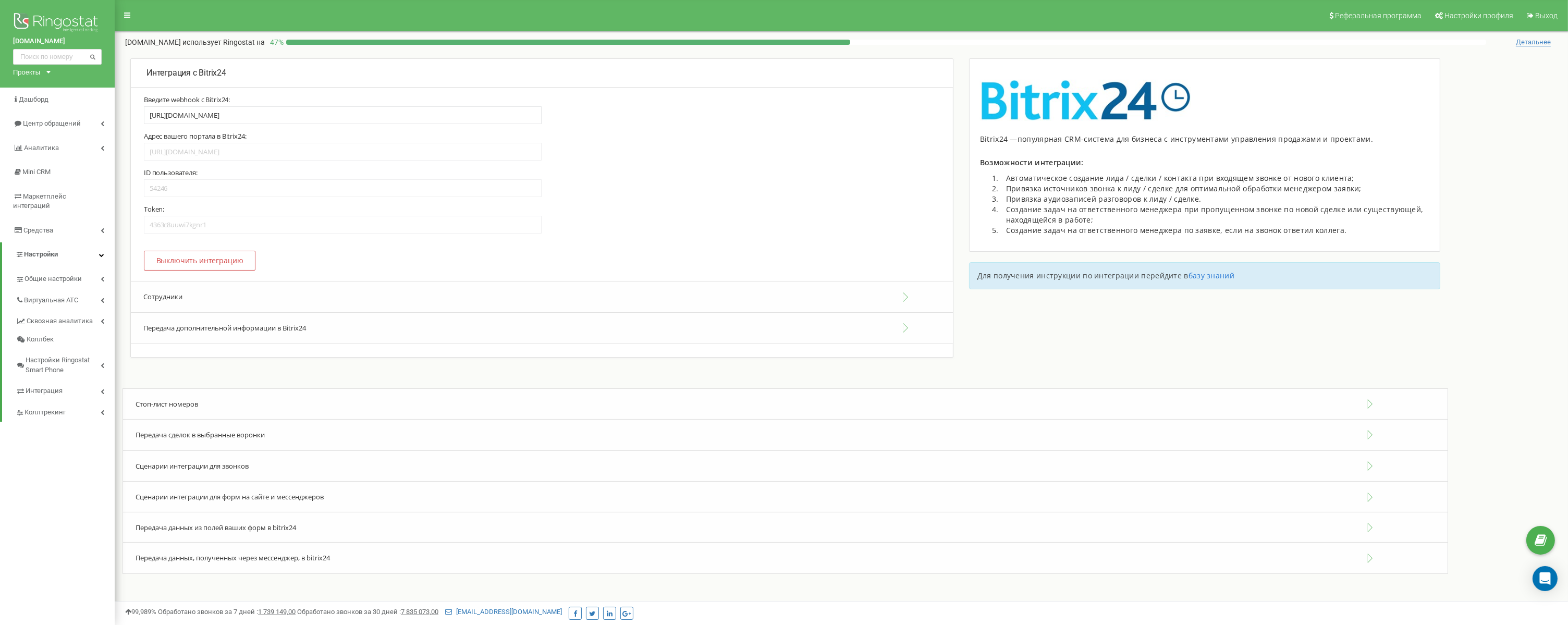
click at [564, 301] on button "Сотрудники" at bounding box center [542, 297] width 822 height 32
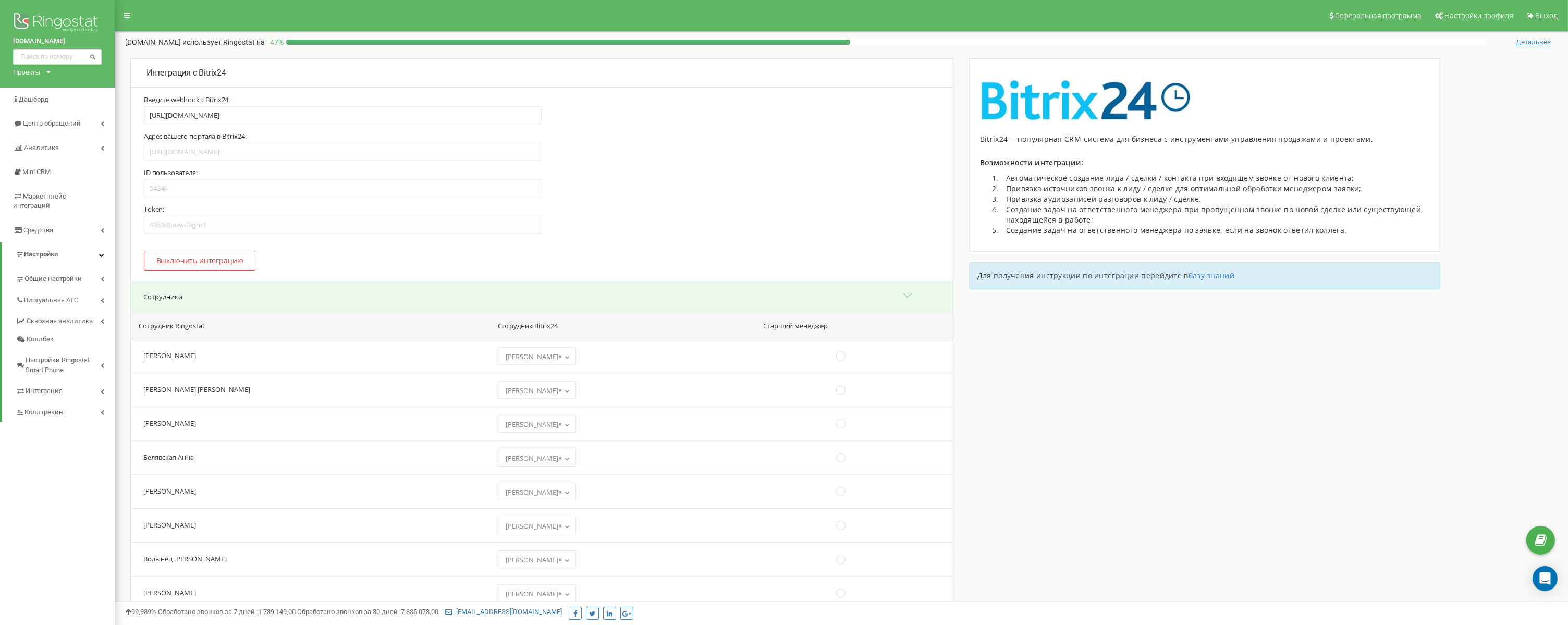
click at [909, 296] on button "Сотрудники" at bounding box center [542, 297] width 822 height 32
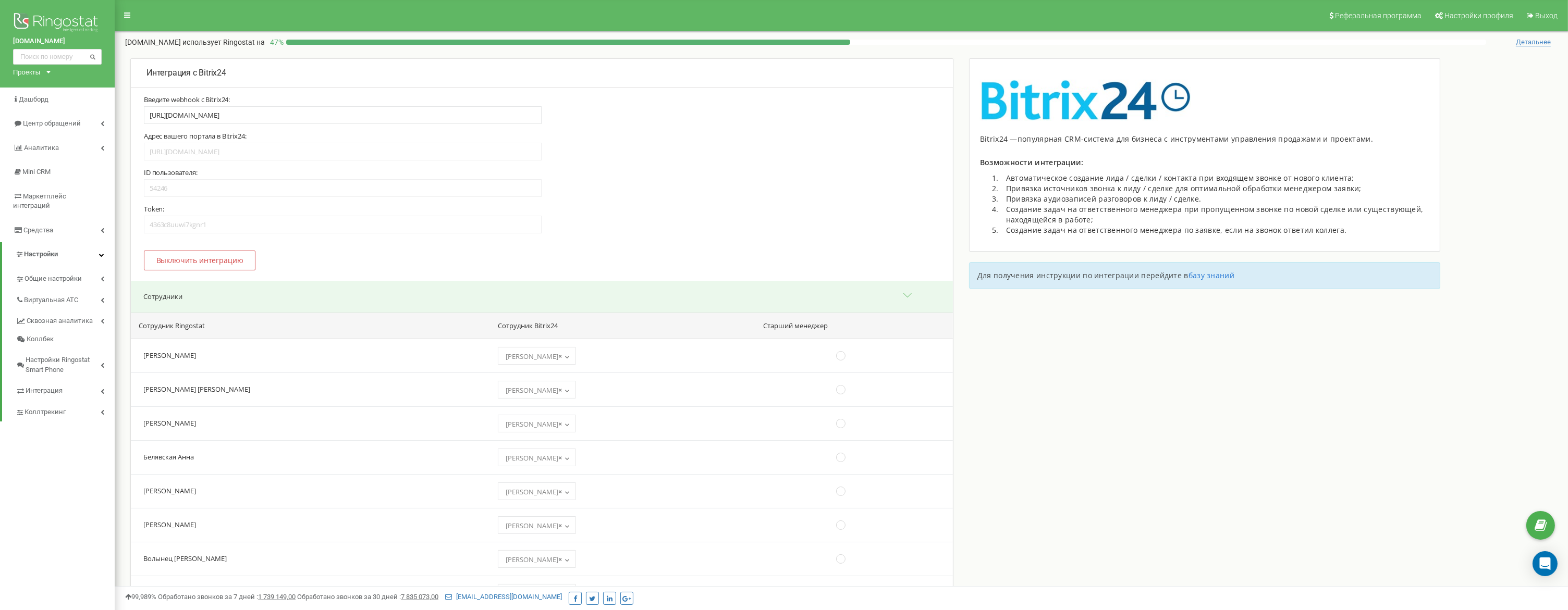
click at [875, 179] on div "ID пользователя: 54246 Token: 4363c8uuwi7kgnr1" at bounding box center [542, 200] width 796 height 65
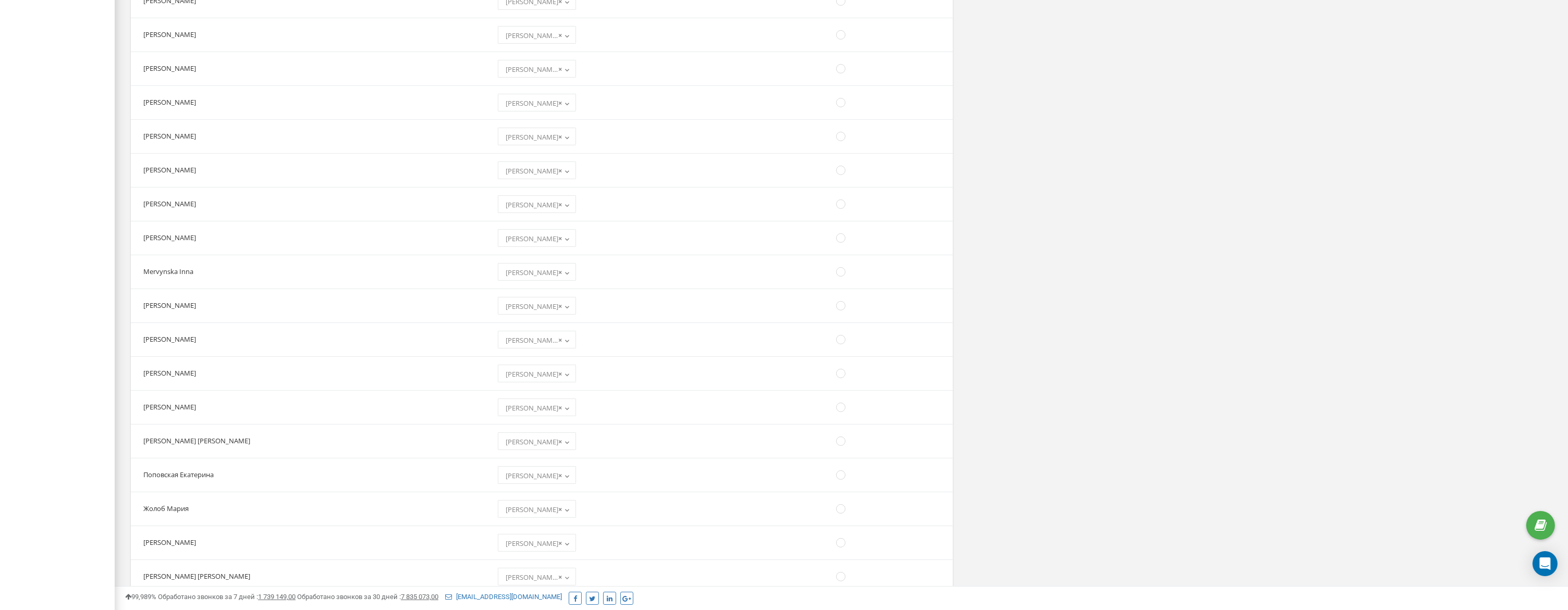
scroll to position [4111, 0]
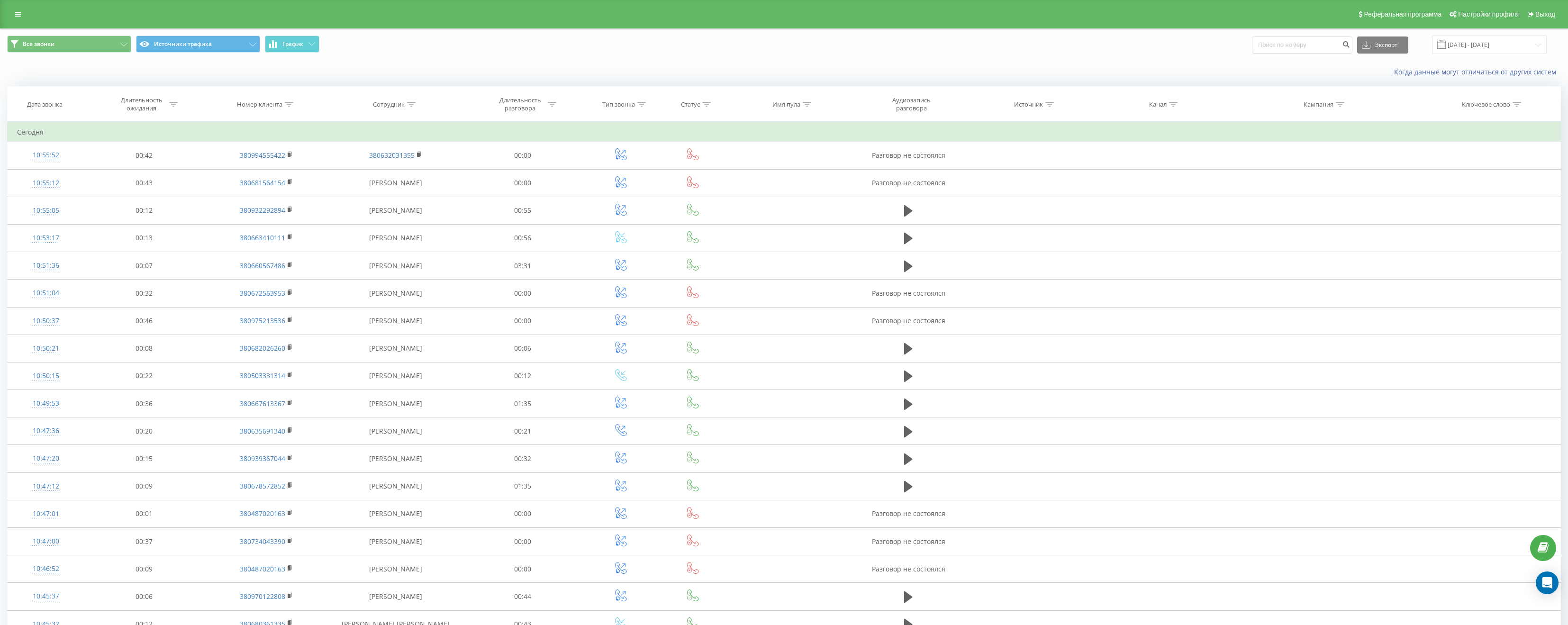
click at [362, 20] on div "Реферальная программа Настройки профиля Выход" at bounding box center [784, 14] width 1568 height 28
drag, startPoint x: 660, startPoint y: 53, endPoint x: 505, endPoint y: 42, distance: 155.4
click at [505, 42] on span "Все звонки Источники трафика График" at bounding box center [392, 45] width 770 height 18
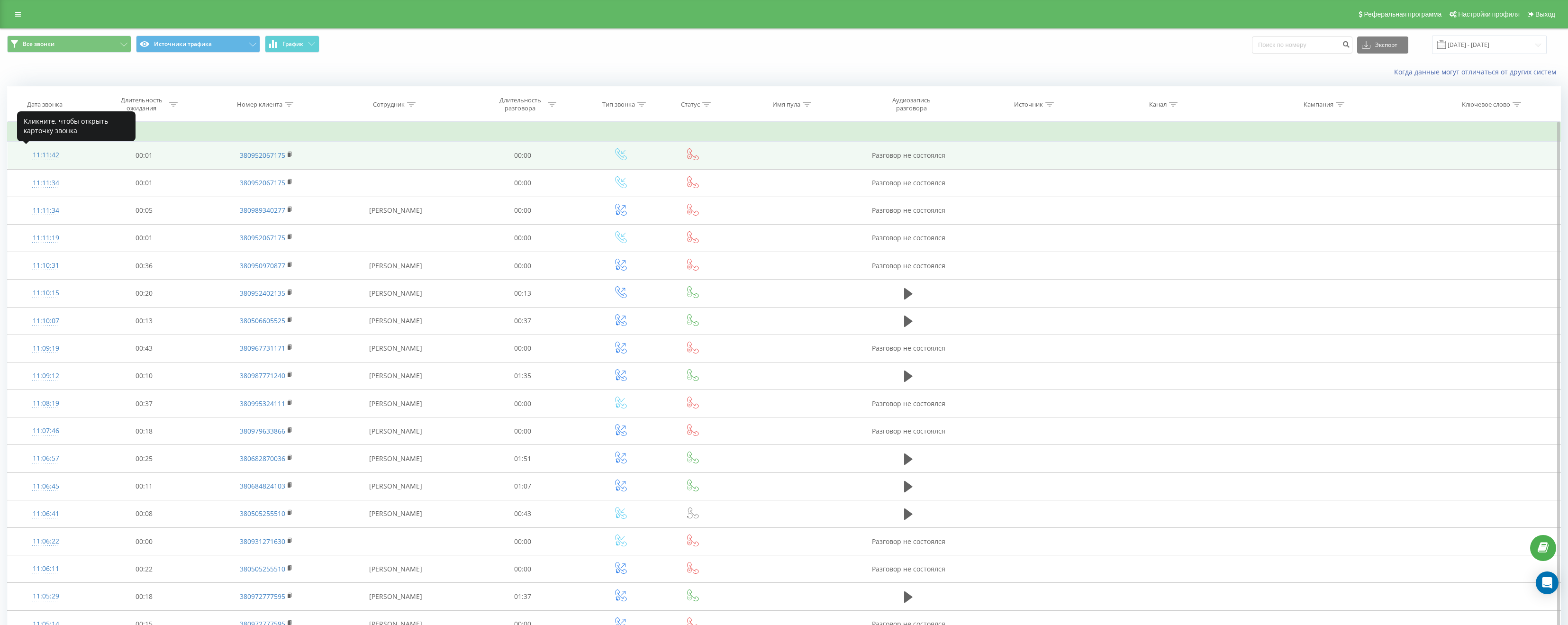
click at [40, 155] on div "11:11:42" at bounding box center [46, 155] width 57 height 18
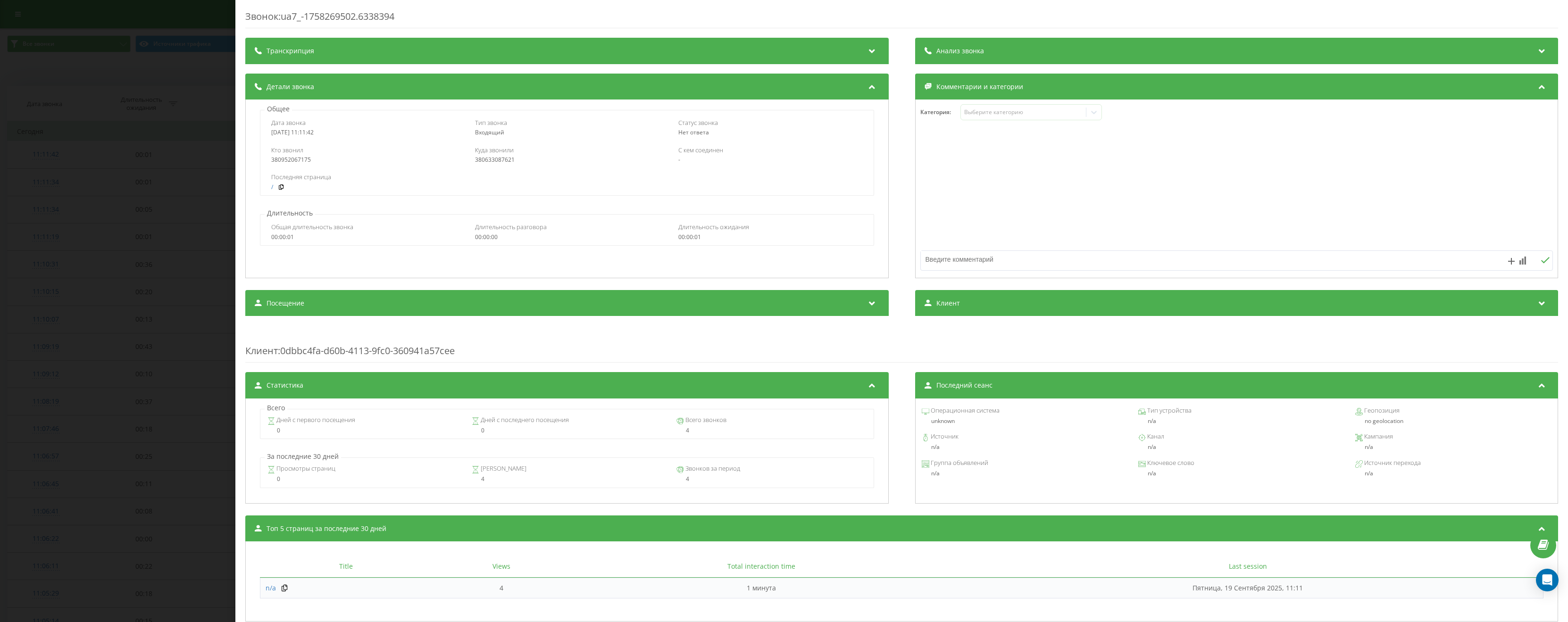
click at [186, 194] on div "Звонок : ua7_-1758269502.6338394 Транскрипция Для анализа AI будущих звонков на…" at bounding box center [784, 311] width 1568 height 622
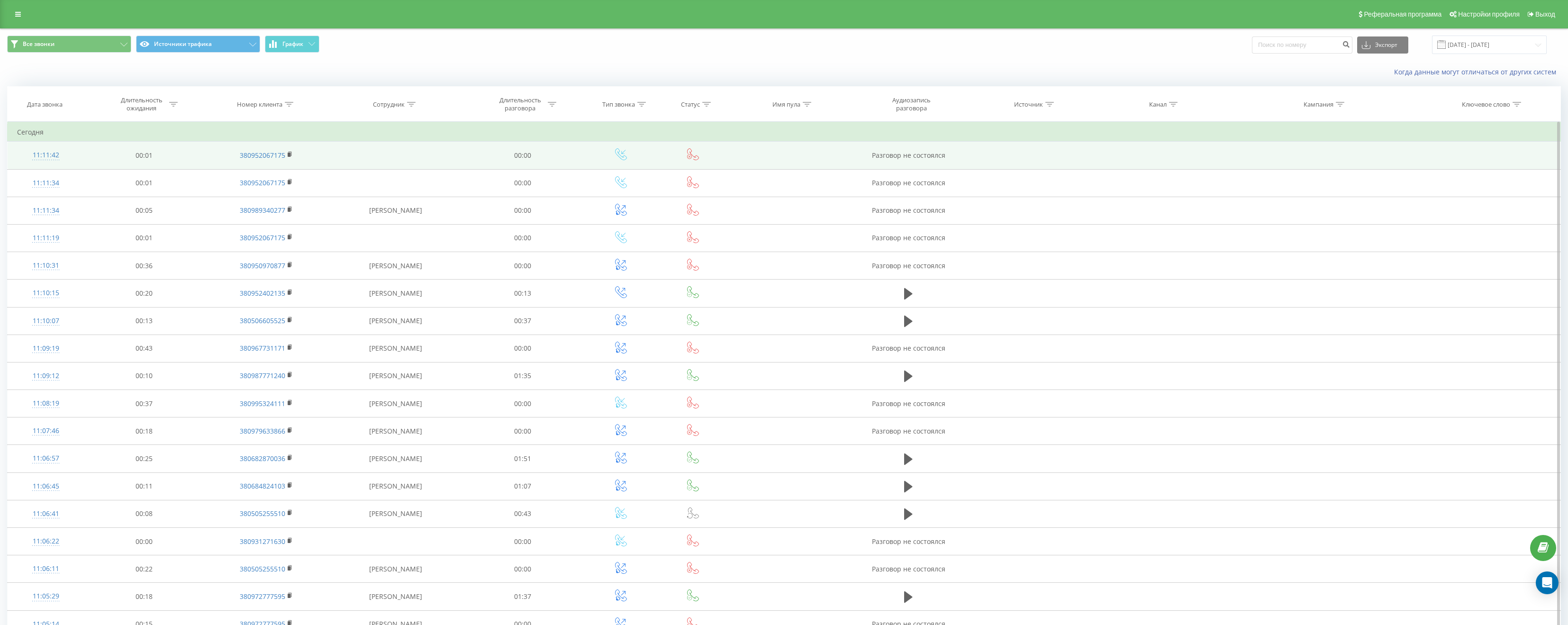
click at [48, 155] on div "11:11:42" at bounding box center [46, 155] width 57 height 18
